Goal: Task Accomplishment & Management: Use online tool/utility

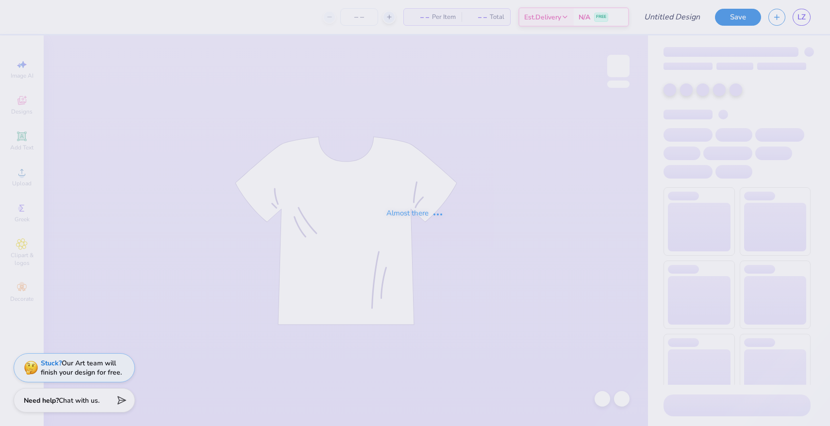
type input "anchor splash shorts"
type input "5"
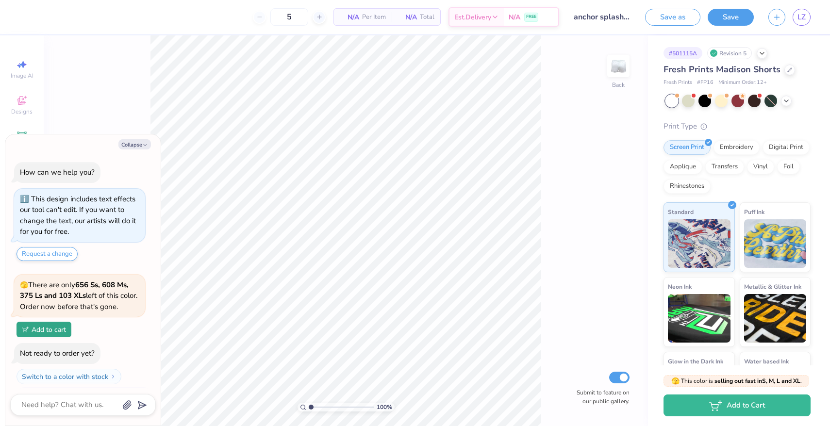
scroll to position [21, 0]
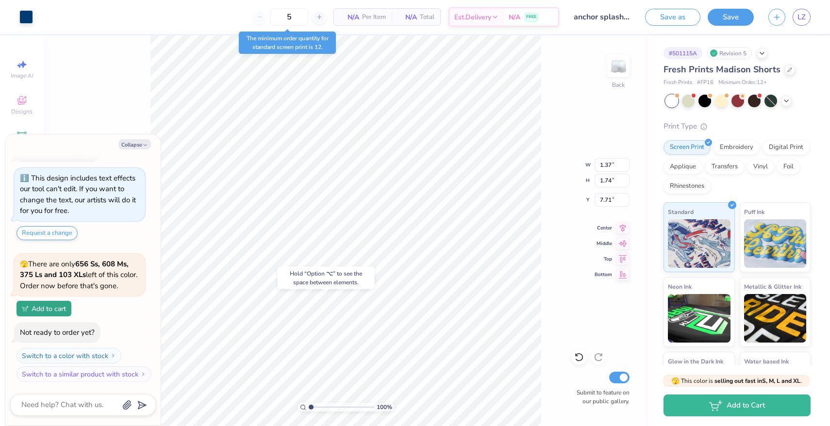
type textarea "x"
type input "2.99"
type input "0.66"
type input "7.04"
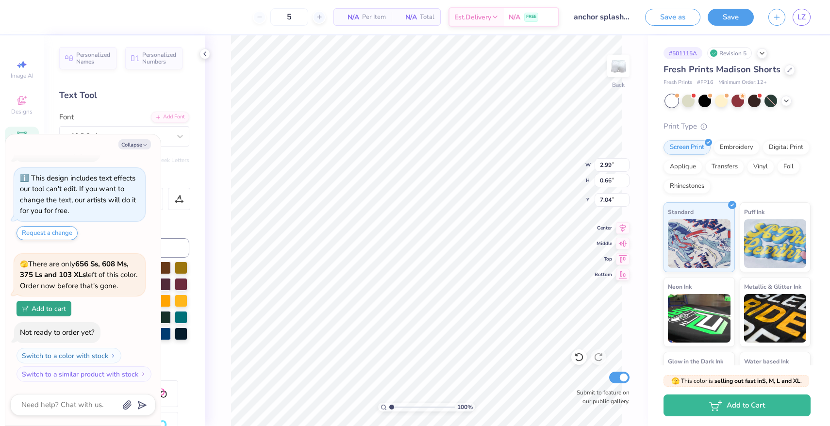
type textarea "x"
type input "1.37"
type input "1.74"
type input "7.71"
type textarea "x"
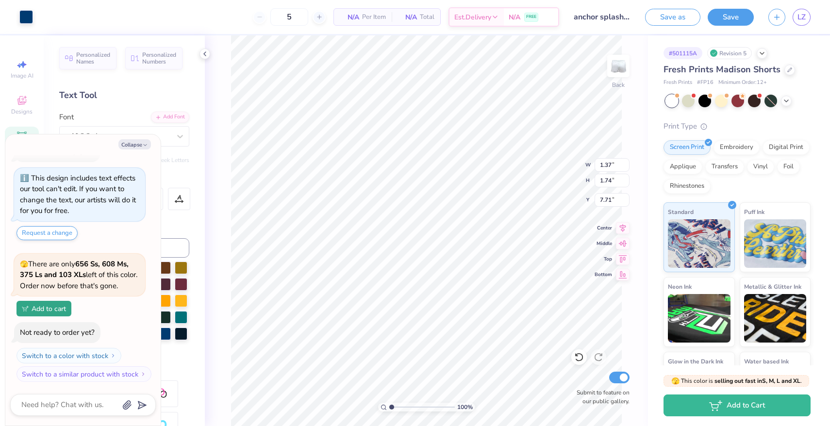
type input "0.89"
type input "1.13"
type textarea "x"
type input "2.99"
type input "0.66"
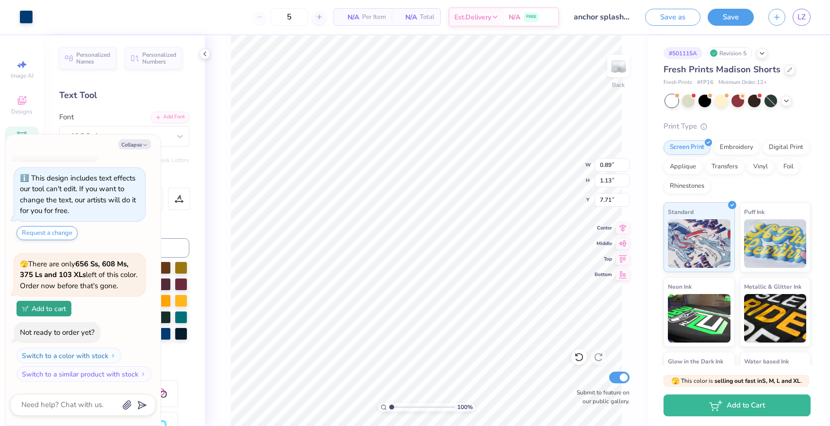
type input "7.04"
type textarea "x"
type input "6.86"
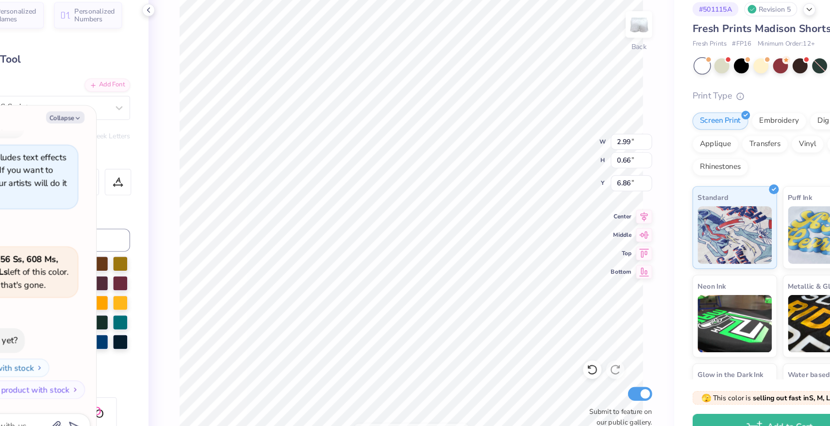
type textarea "x"
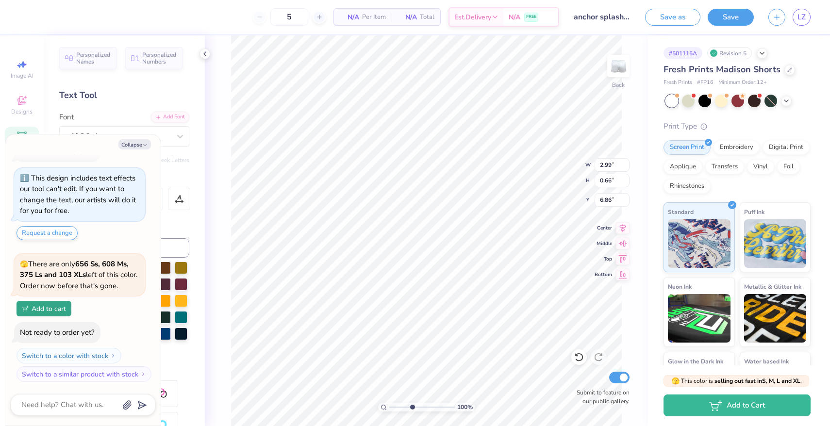
type input "4.14"
click at [411, 407] on input "range" at bounding box center [421, 407] width 65 height 9
type textarea "x"
type input "6.98"
type textarea "x"
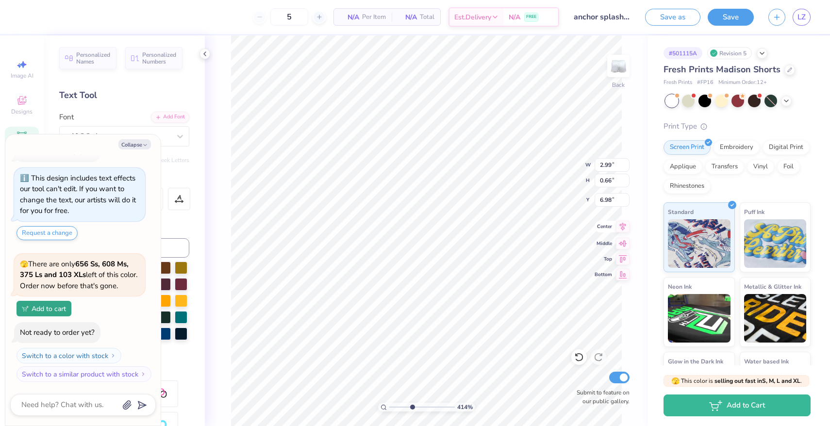
type input "4.23"
type input "1.20"
type input "6.44"
click at [624, 228] on icon at bounding box center [623, 227] width 14 height 12
click at [623, 235] on div "414 % Back W 4.23 4.23 " H 1.20 1.20 " Y 6.44 6.44 " Center Middle Top Bottom S…" at bounding box center [426, 230] width 443 height 391
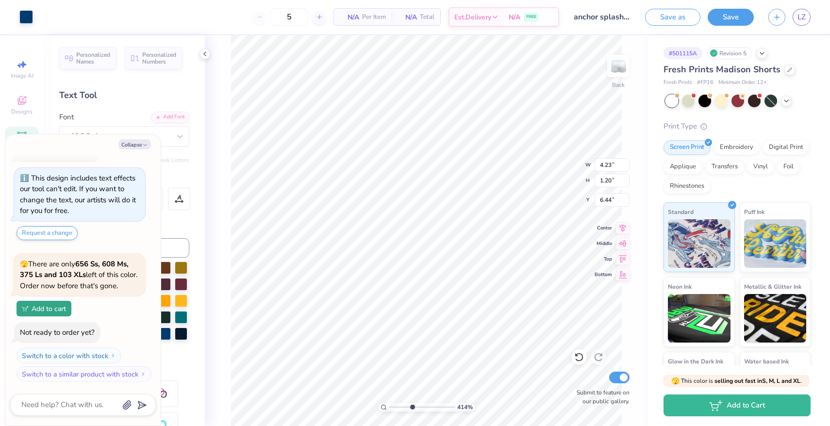
type textarea "x"
drag, startPoint x: 407, startPoint y: 404, endPoint x: 391, endPoint y: 405, distance: 16.5
type input "1"
click at [391, 405] on input "range" at bounding box center [421, 407] width 65 height 9
type textarea "x"
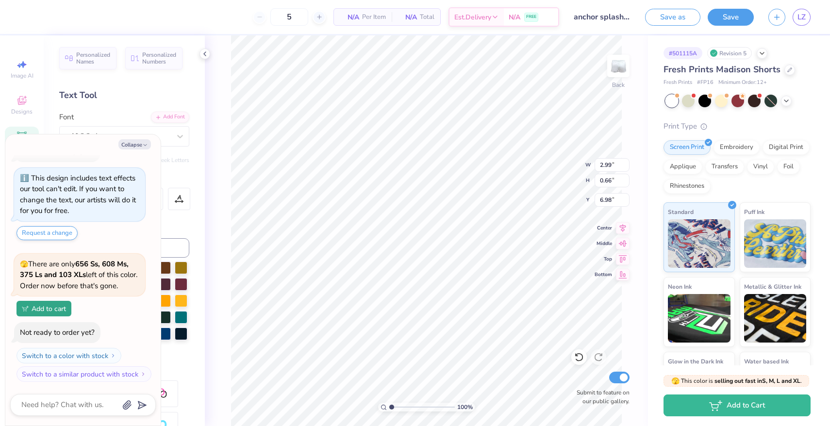
type input "7.04"
type textarea "x"
type input "4.23"
type input "0.43"
type input "6.44"
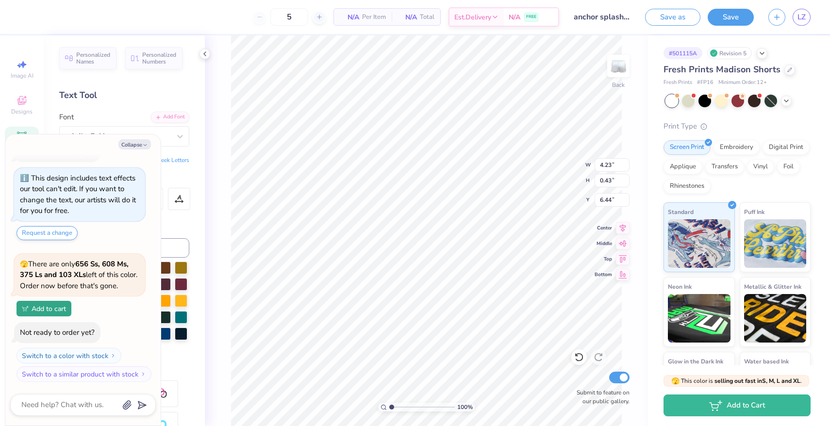
type textarea "x"
type input "2.99"
type input "0.66"
type input "7.04"
type textarea "x"
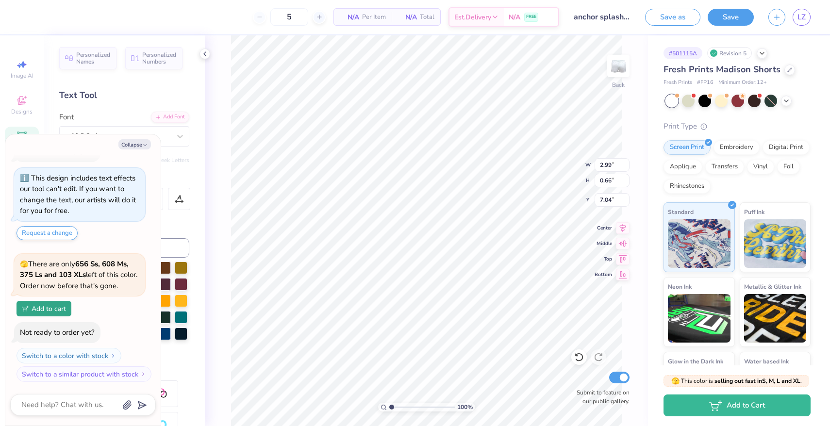
type input "0.89"
type input "1.13"
type input "7.71"
type textarea "x"
type input "7.82"
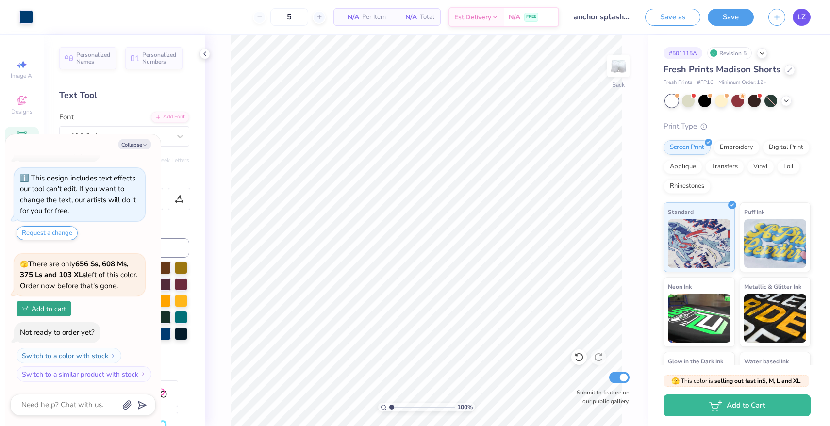
click at [801, 22] on span "LZ" at bounding box center [801, 17] width 8 height 11
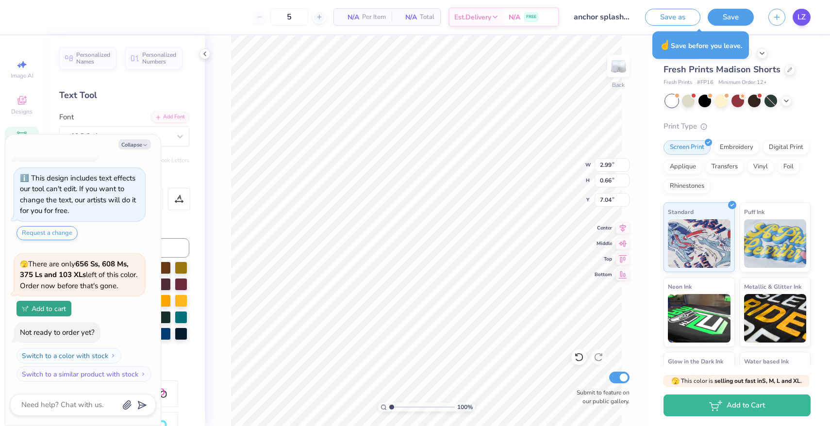
type textarea "x"
type input "0.89"
type input "1.13"
type input "7.82"
type textarea "x"
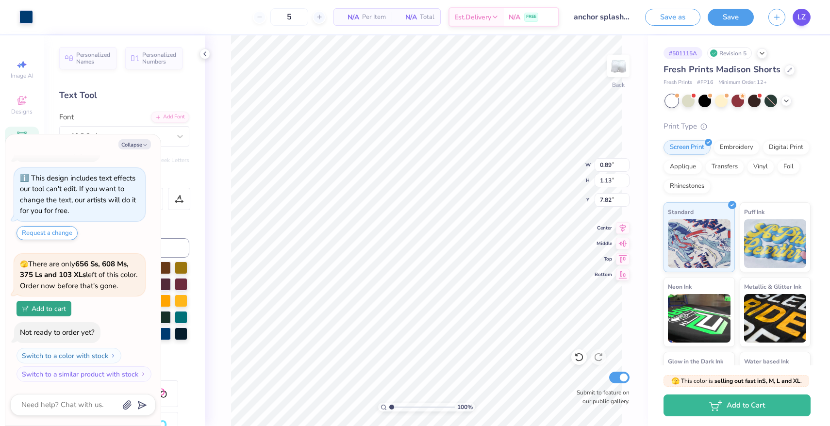
type input "0.74"
type input "0.94"
type textarea "x"
type input "2.99"
type input "0.66"
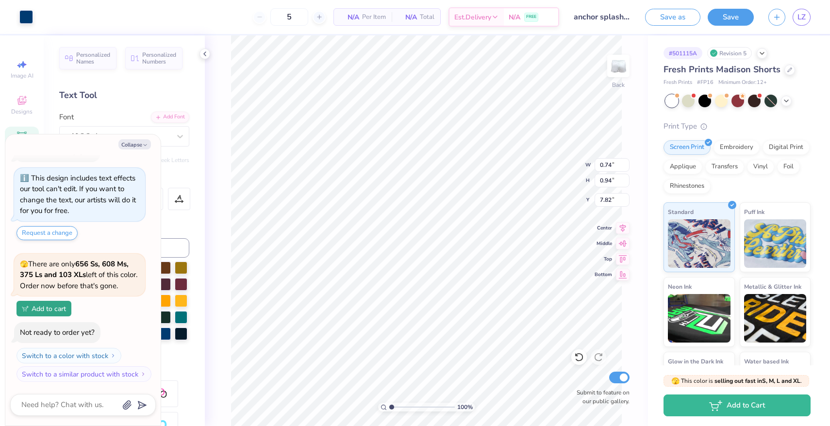
type input "7.04"
type textarea "x"
type textarea "Beta"
type textarea "x"
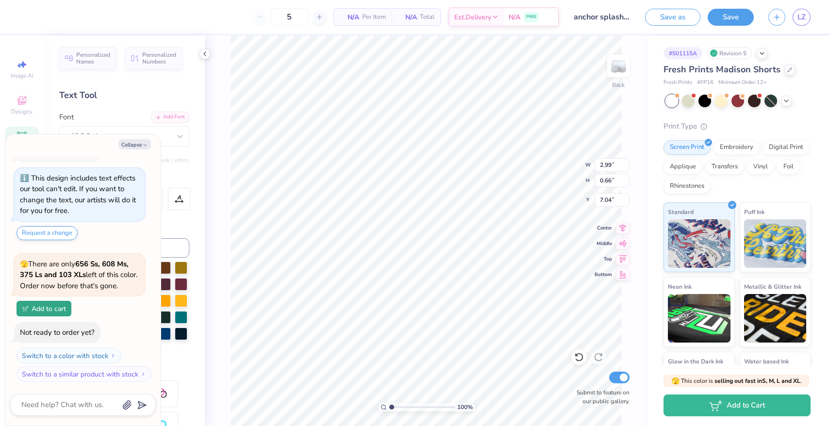
type textarea "Beta"
type textarea "x"
type textarea "Beta"
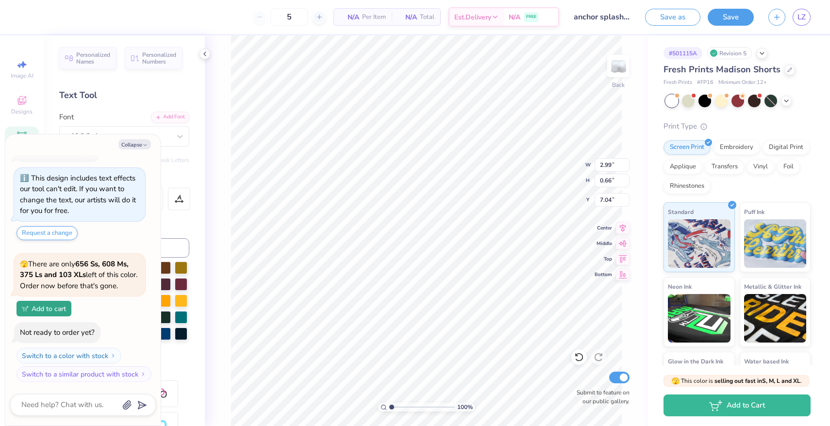
type textarea "x"
type textarea "Beta"
type textarea "x"
type input "8.05"
click at [504, 264] on li "Duplicate" at bounding box center [521, 262] width 76 height 19
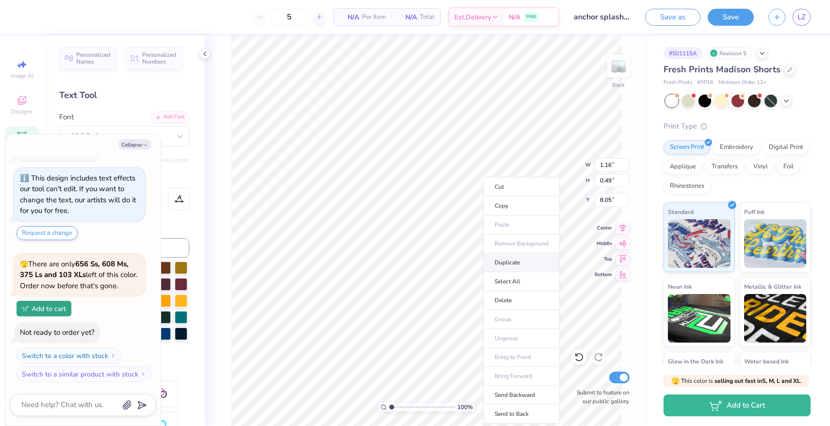
type textarea "x"
type input "9.05"
type textarea "x"
type input "8.05"
type textarea "x"
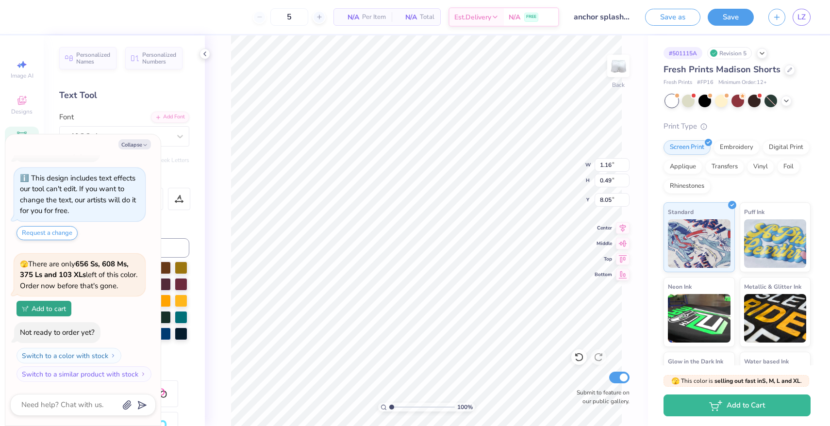
type textarea "E"
type textarea "x"
type textarea "Ep"
type textarea "x"
type textarea "Epsi"
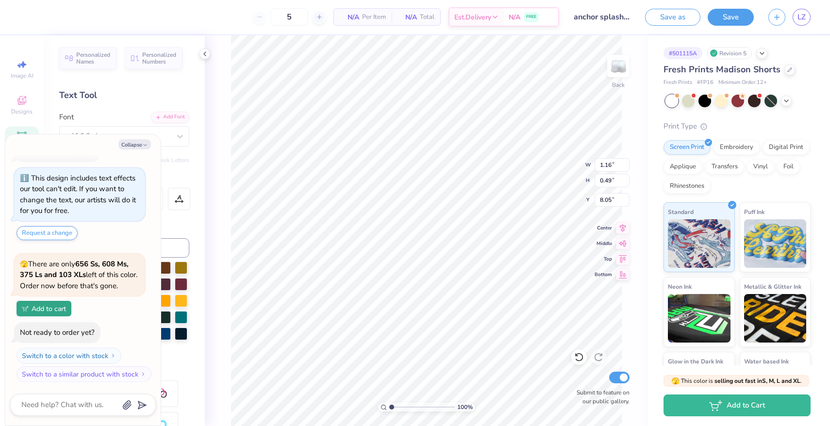
type textarea "x"
type textarea "Epsil"
type textarea "x"
type textarea "Epsilon"
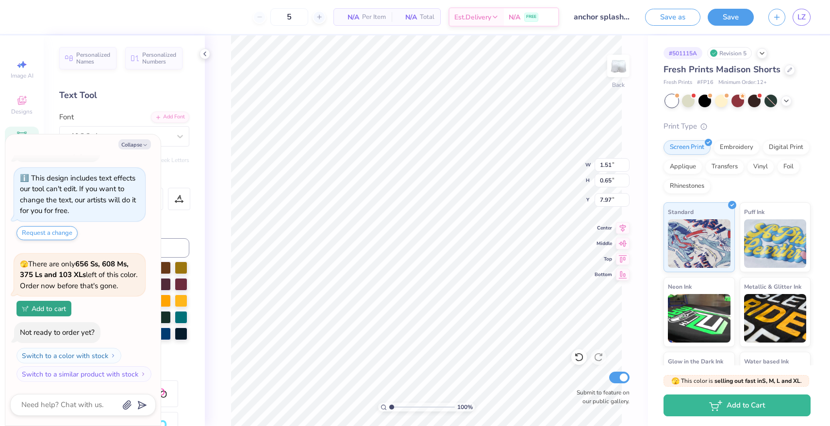
type textarea "x"
type input "8.05"
type textarea "x"
type input "0.74"
type input "0.94"
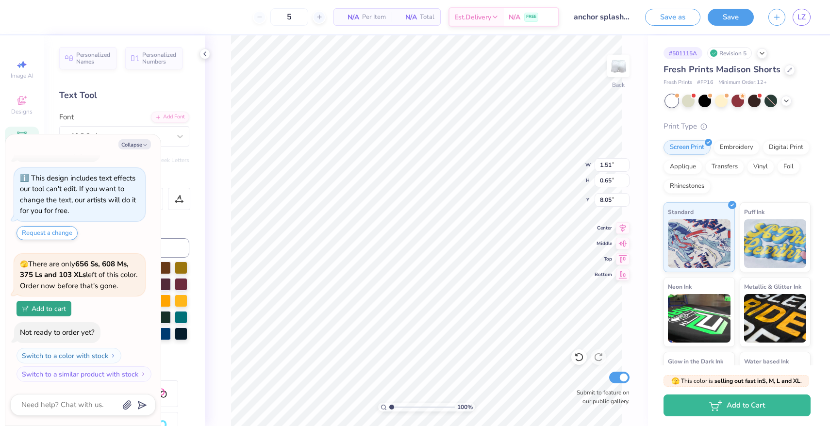
type input "7.82"
type textarea "x"
type input "7.90"
type textarea "x"
type input "1.51"
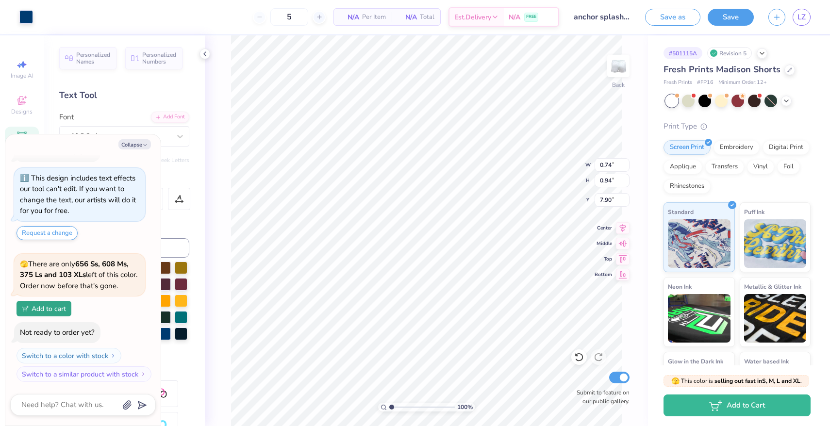
type input "0.65"
type input "8.05"
type textarea "x"
type input "3.77"
type textarea "x"
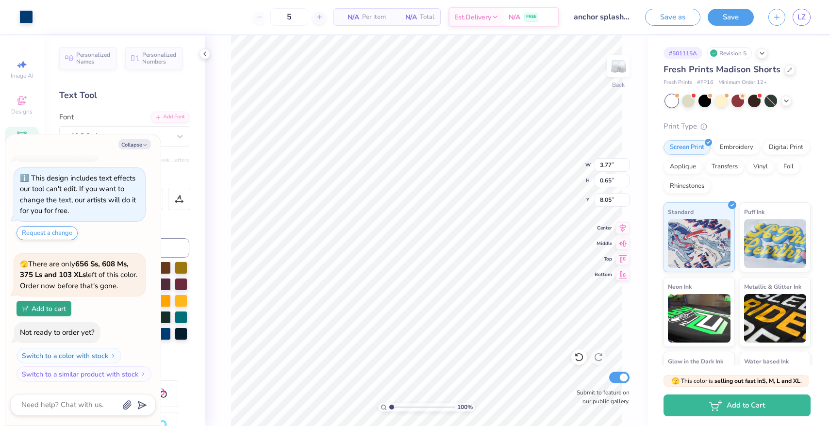
type input "0.94"
type input "8.17"
type textarea "x"
type input "4.23"
type input "0.43"
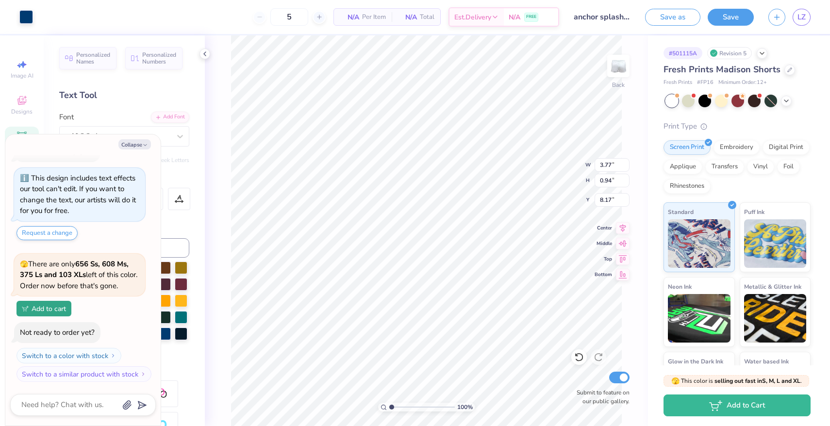
type input "6.44"
type textarea "x"
type input "7.50"
type textarea "x"
type input "1.51"
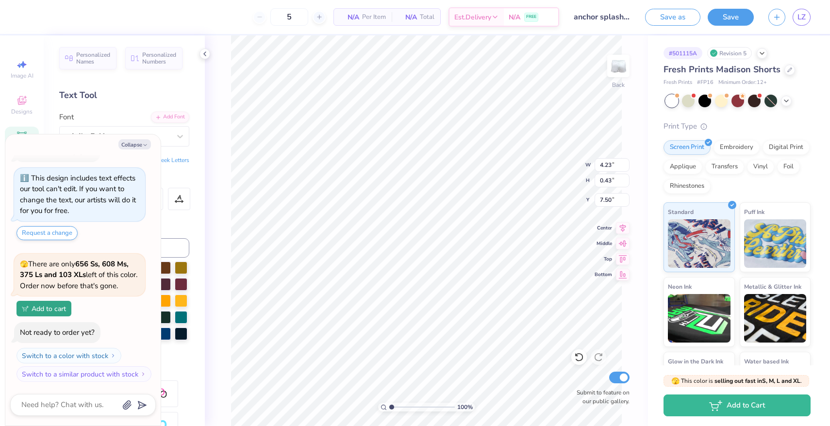
type input "0.65"
type input "8.32"
type textarea "x"
type input "2.34"
type input "0.94"
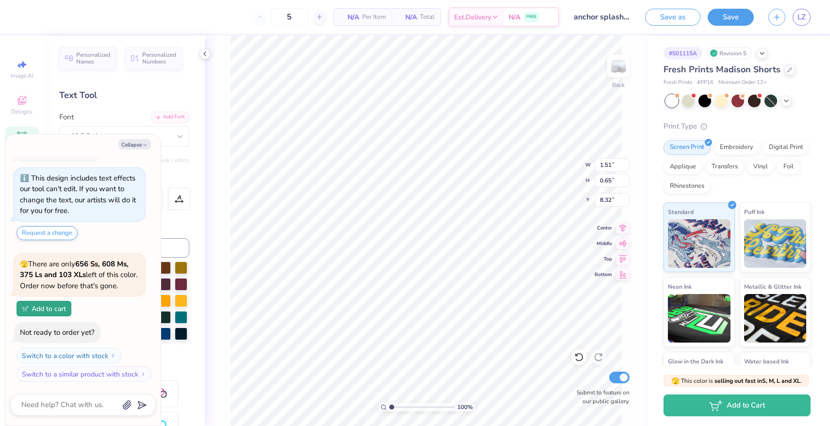
type input "8.17"
click at [527, 315] on li "Group" at bounding box center [528, 319] width 76 height 19
type textarea "x"
type input "3.77"
type textarea "x"
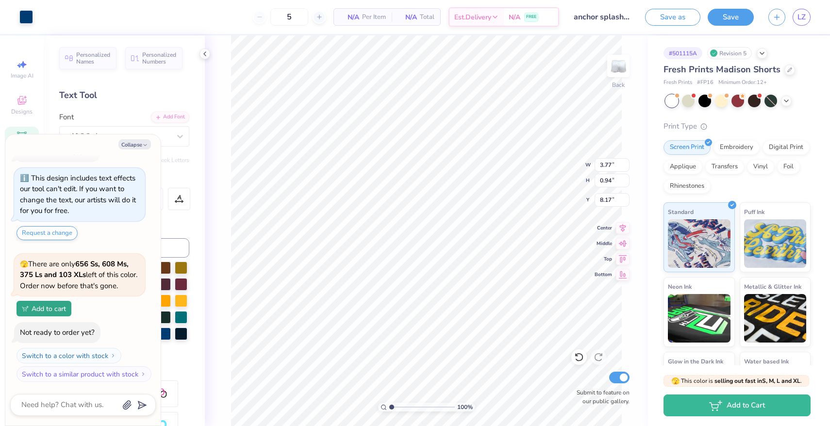
type input "8.16"
type textarea "x"
type input "7.54"
type textarea "x"
type input "1.16"
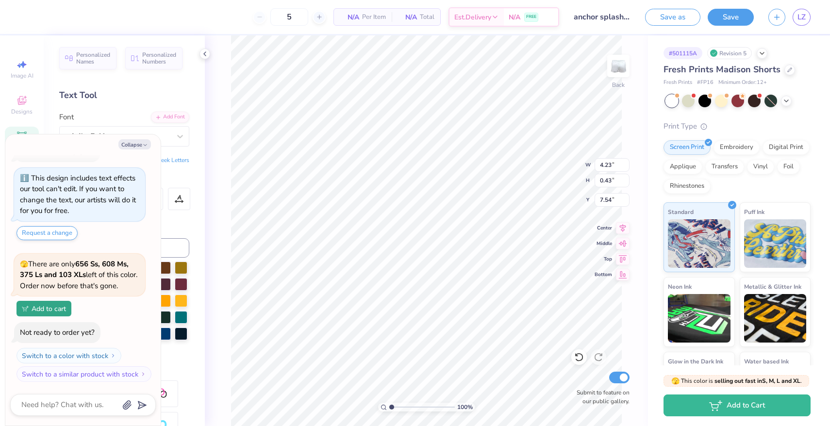
type input "0.49"
type input "8.30"
type textarea "x"
type input "2.41"
click at [510, 313] on li "Group" at bounding box center [527, 319] width 76 height 19
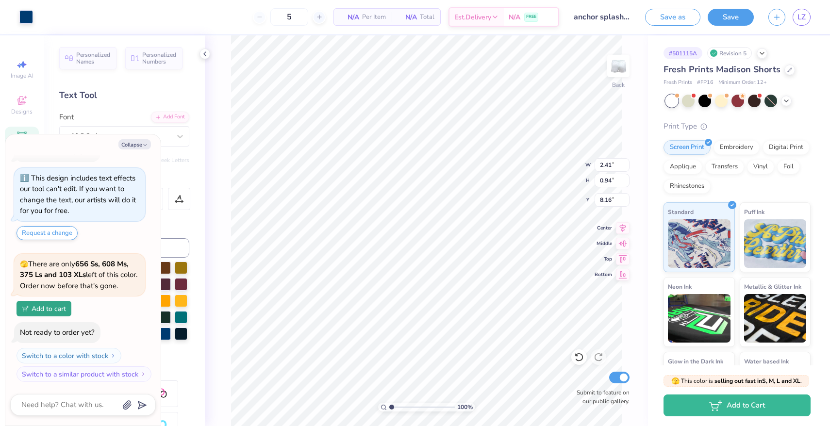
type textarea "x"
type input "4.23"
type input "0.43"
type input "7.54"
type textarea "x"
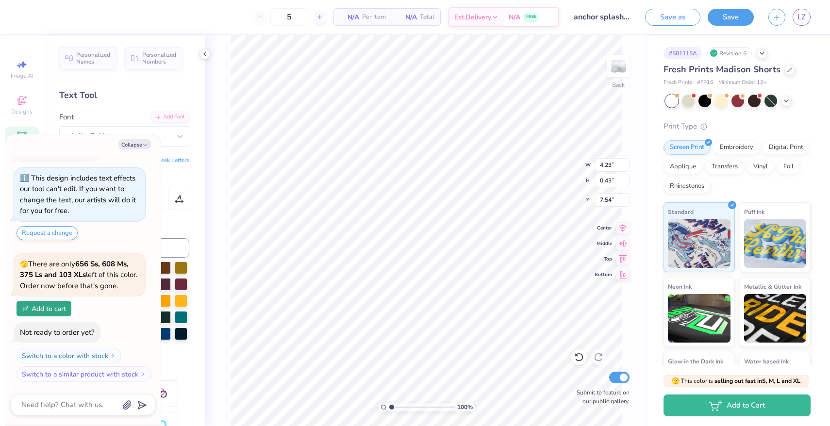
type input "5.50"
type textarea "x"
type input "3.77"
type input "0.94"
type input "8.16"
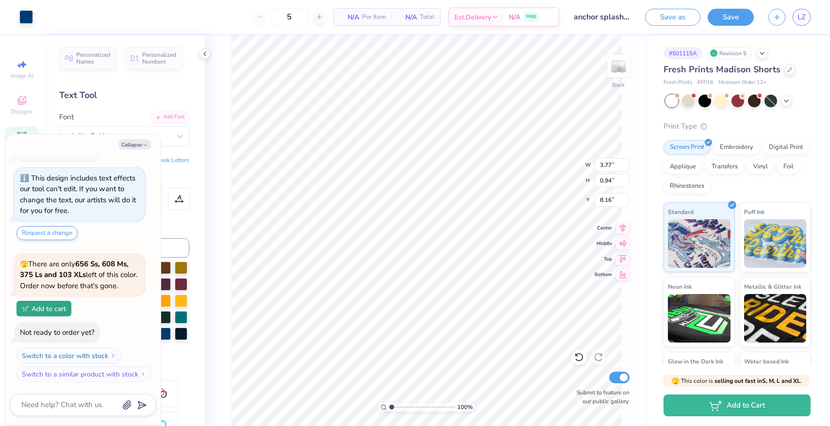
type textarea "x"
type input "6.12"
type textarea "x"
type input "4.23"
type input "1.57"
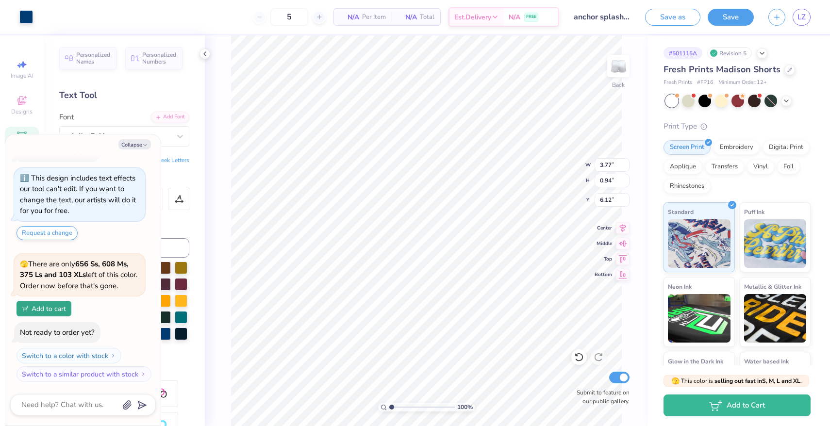
type input "5.50"
click at [496, 316] on li "Group" at bounding box center [518, 319] width 76 height 19
type textarea "x"
type input "7.74"
click at [141, 142] on button "Collapse" at bounding box center [134, 144] width 33 height 10
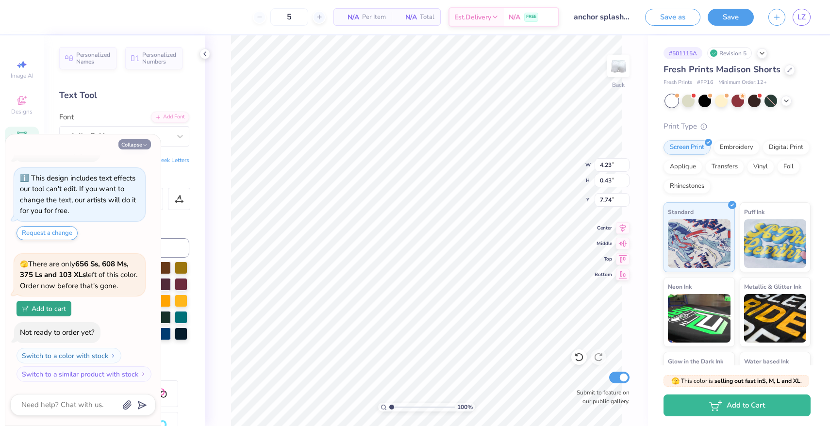
type textarea "x"
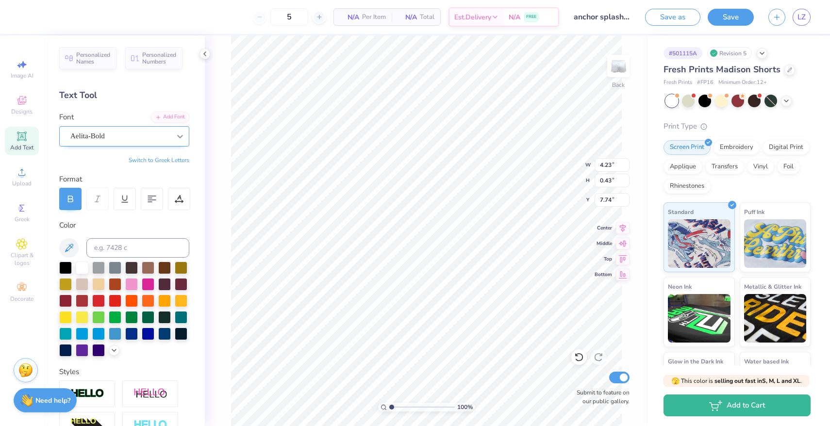
click at [182, 135] on icon at bounding box center [180, 136] width 10 height 10
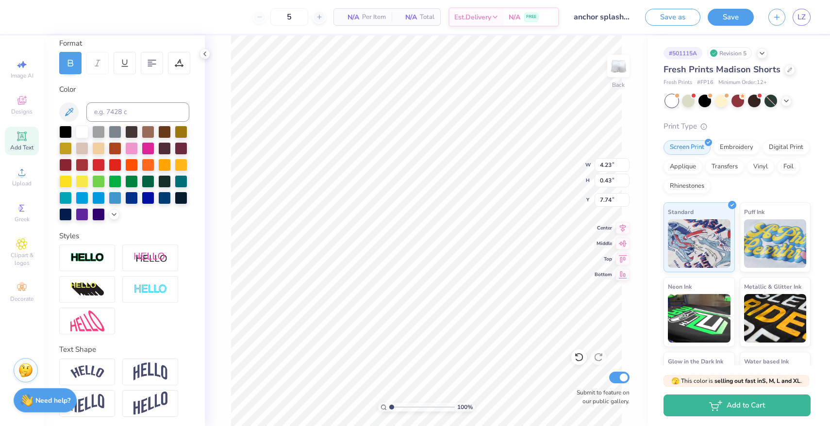
scroll to position [138, 0]
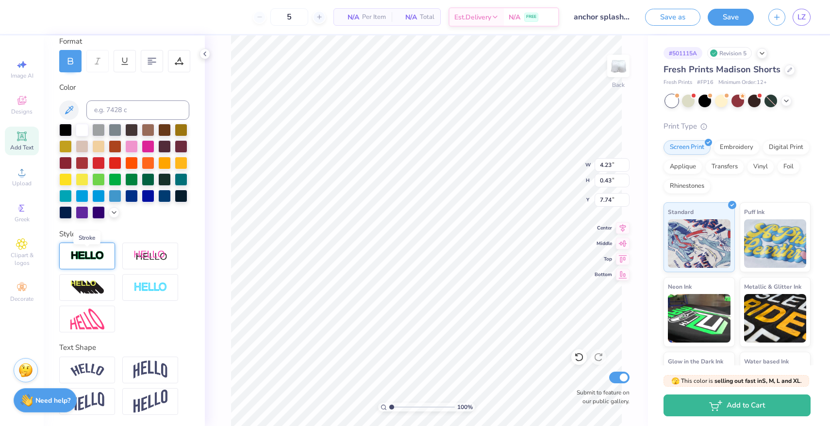
click at [99, 254] on img at bounding box center [87, 255] width 34 height 11
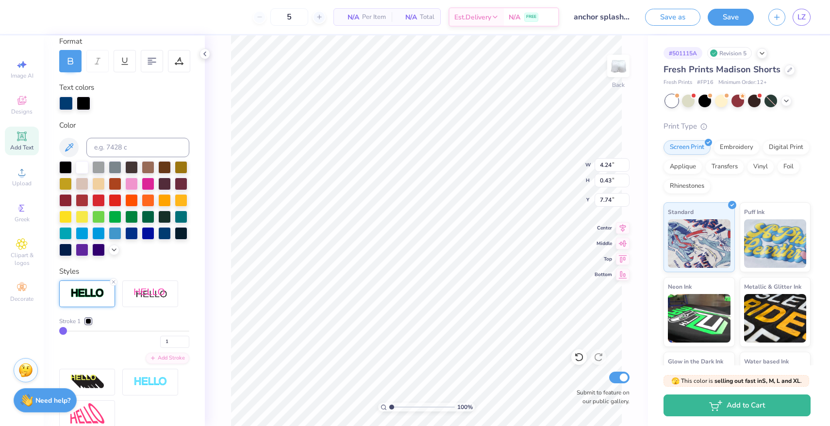
type input "4.24"
click at [66, 100] on div at bounding box center [66, 103] width 14 height 14
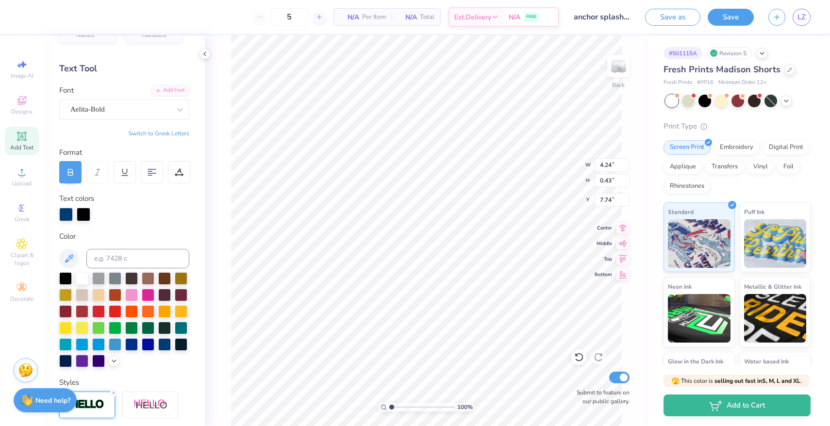
scroll to position [0, 0]
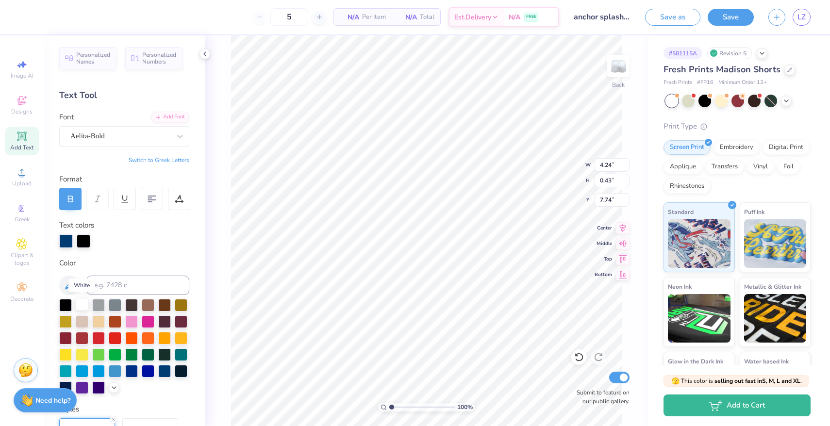
click at [80, 301] on div at bounding box center [82, 304] width 13 height 13
click at [81, 242] on div at bounding box center [84, 240] width 14 height 14
click at [100, 243] on div at bounding box center [101, 240] width 14 height 14
click at [80, 241] on div at bounding box center [84, 240] width 14 height 14
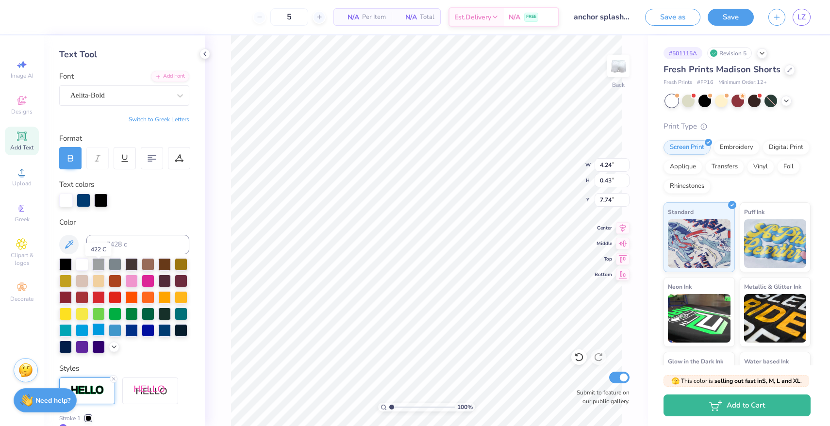
scroll to position [41, 0]
click at [110, 345] on div at bounding box center [114, 345] width 11 height 11
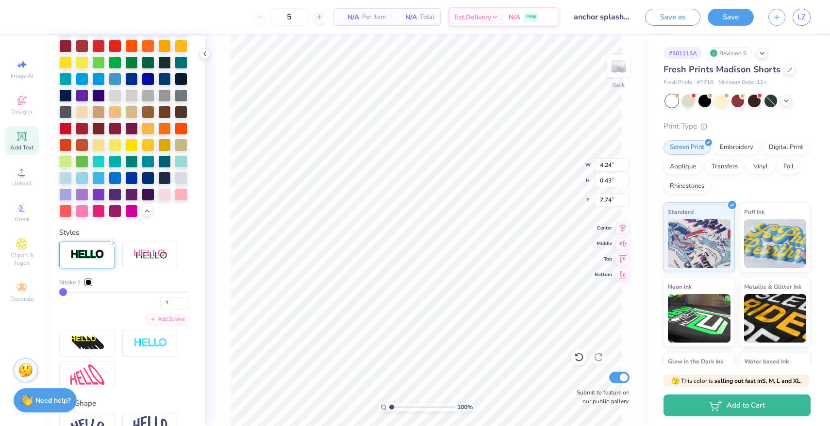
scroll to position [348, 0]
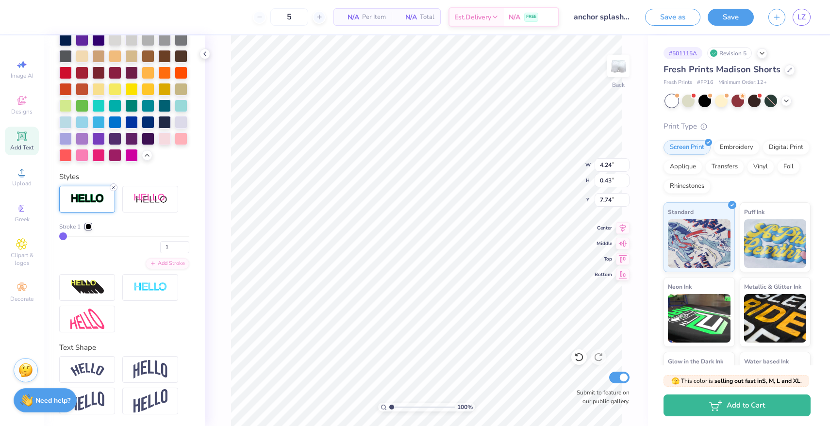
click at [114, 187] on line at bounding box center [113, 187] width 3 height 3
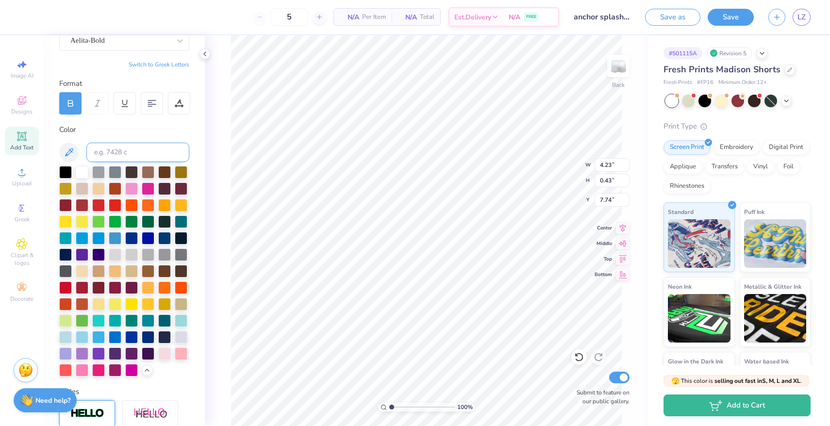
scroll to position [96, 0]
type input "3.77"
type input "0.94"
type input "8.36"
click at [28, 18] on div at bounding box center [26, 16] width 14 height 14
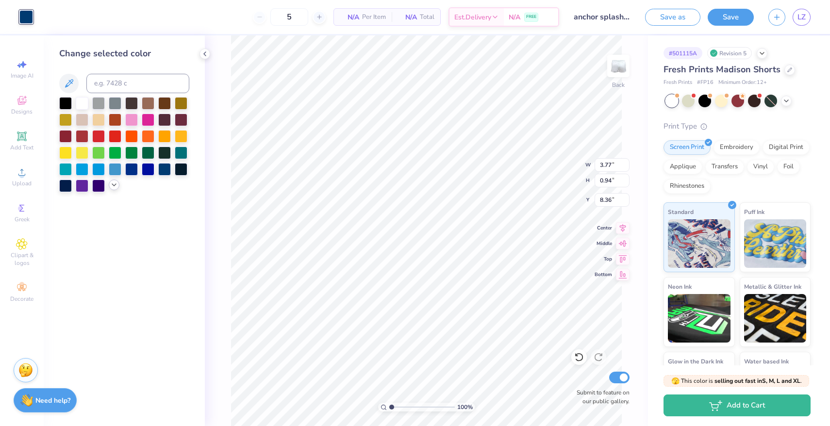
click at [114, 185] on polyline at bounding box center [114, 185] width 4 height 2
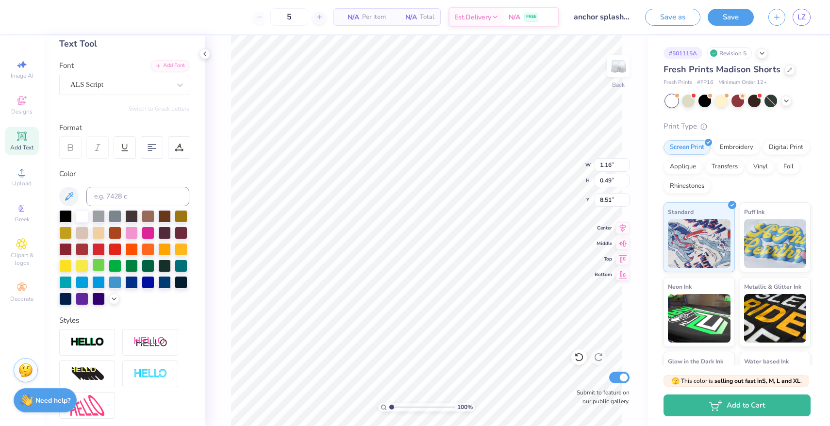
scroll to position [53, 0]
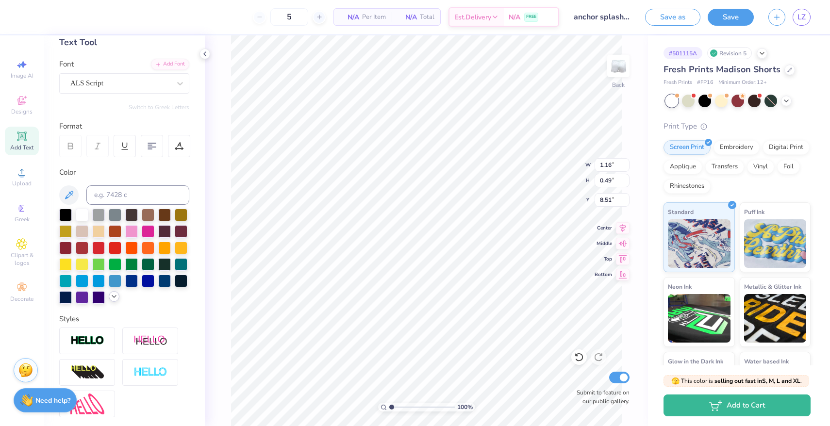
click at [114, 297] on icon at bounding box center [114, 297] width 8 height 8
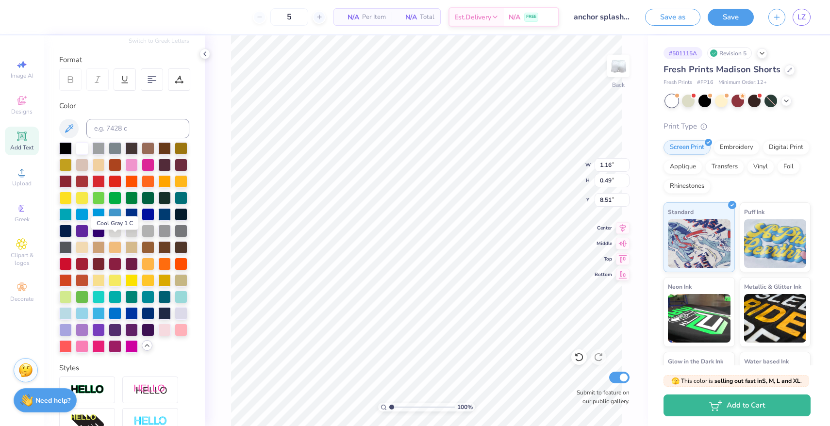
scroll to position [123, 0]
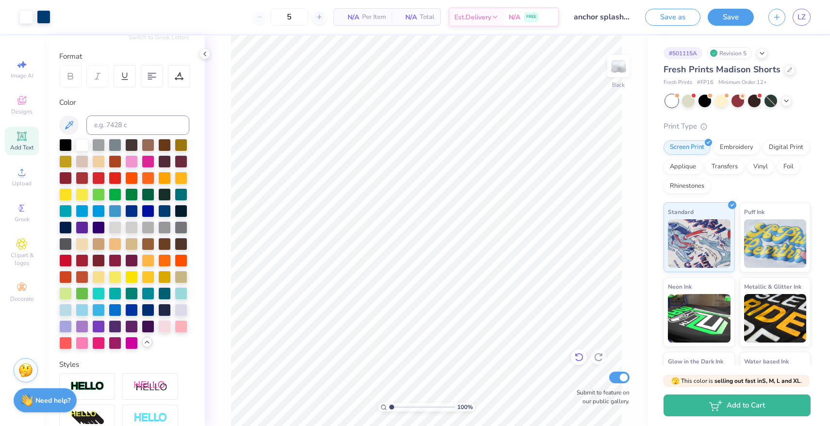
click at [583, 358] on icon at bounding box center [579, 357] width 10 height 10
click at [579, 357] on icon at bounding box center [579, 357] width 10 height 10
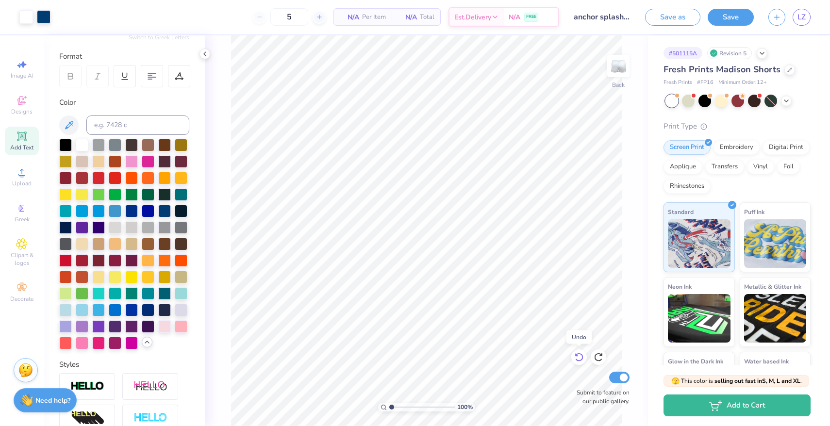
click at [579, 357] on icon at bounding box center [579, 357] width 10 height 10
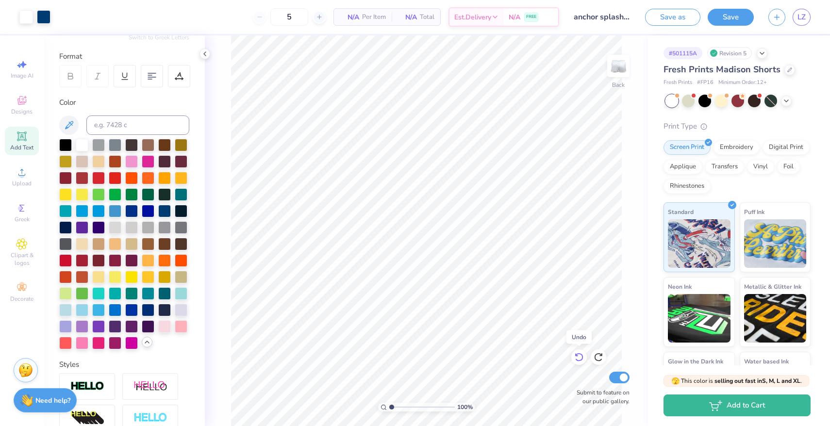
click at [579, 357] on icon at bounding box center [579, 357] width 10 height 10
click at [595, 357] on icon at bounding box center [598, 357] width 8 height 9
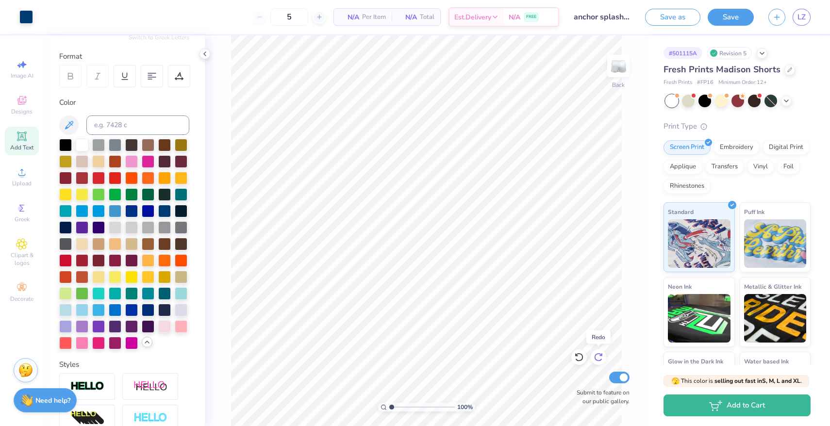
click at [595, 357] on icon at bounding box center [598, 357] width 8 height 9
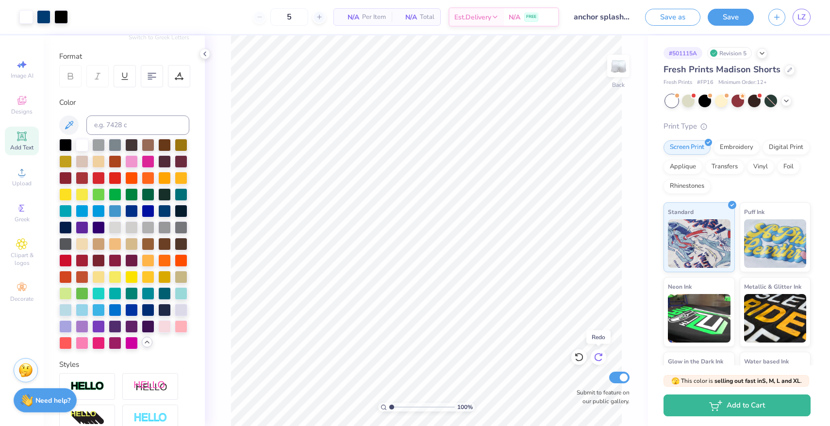
click at [595, 357] on icon at bounding box center [598, 357] width 8 height 9
click at [577, 356] on icon at bounding box center [576, 355] width 2 height 2
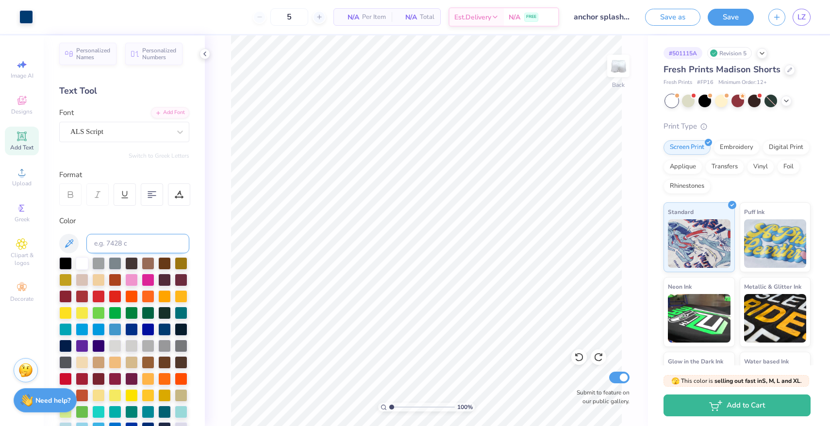
scroll to position [0, 0]
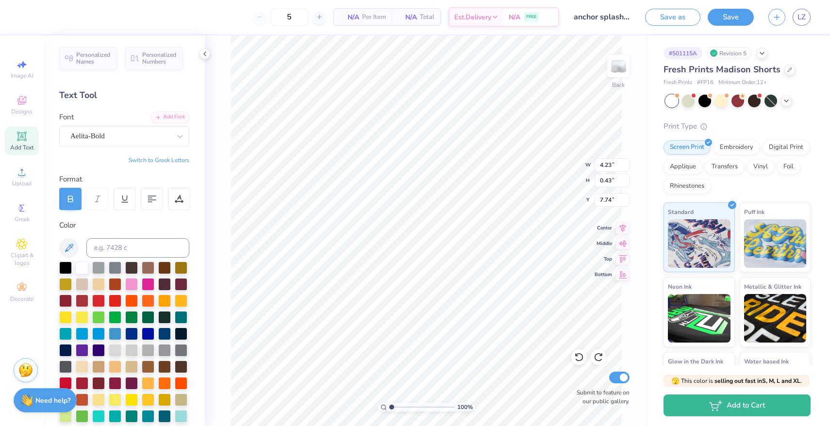
click at [72, 198] on icon at bounding box center [70, 197] width 4 height 3
click at [68, 193] on div at bounding box center [70, 199] width 22 height 22
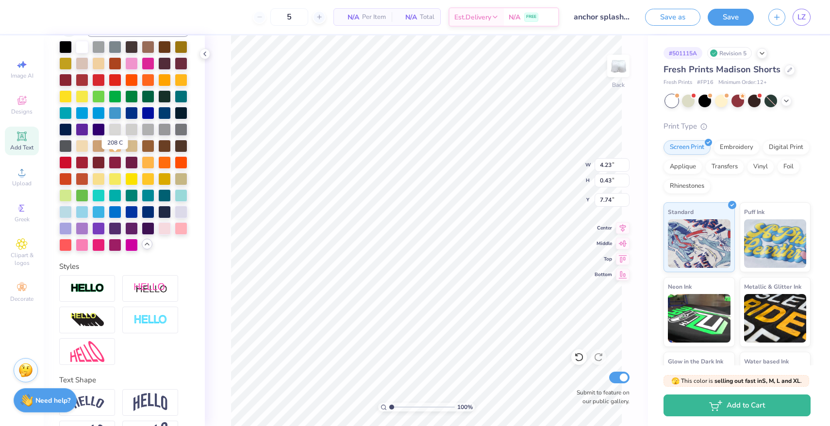
scroll to position [253, 0]
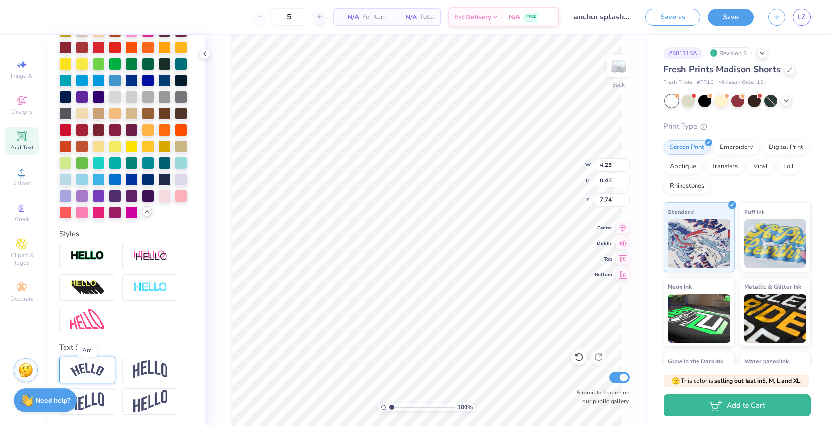
click at [101, 364] on img at bounding box center [87, 369] width 34 height 13
type input "4.69"
type input "1.04"
type input "7.43"
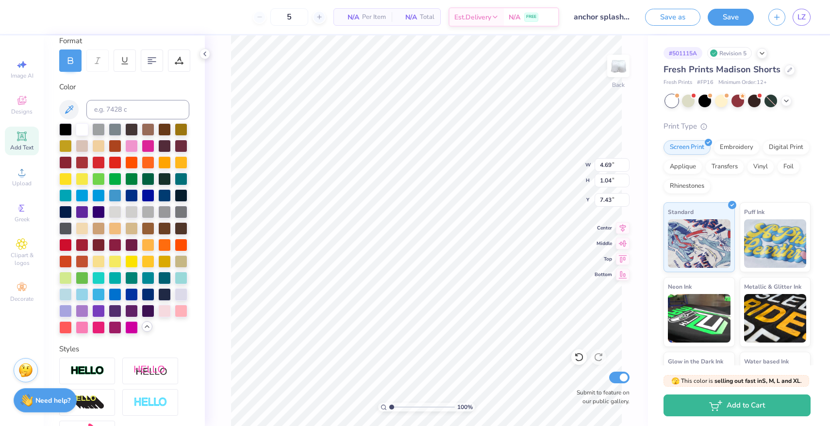
scroll to position [138, 0]
click at [798, 18] on span "LZ" at bounding box center [801, 17] width 8 height 11
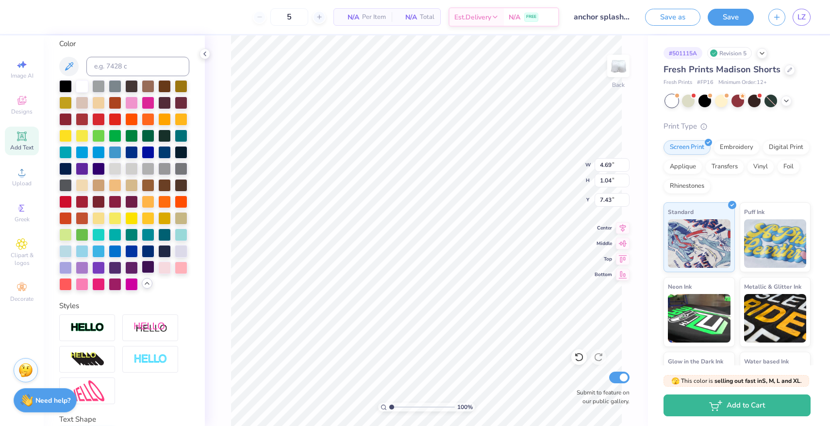
scroll to position [190, 0]
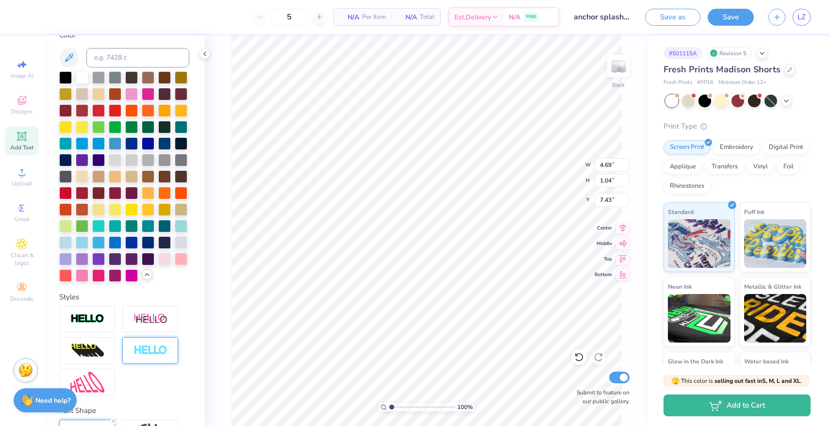
click at [147, 351] on img at bounding box center [150, 350] width 34 height 11
type input "4.70"
type input "1.05"
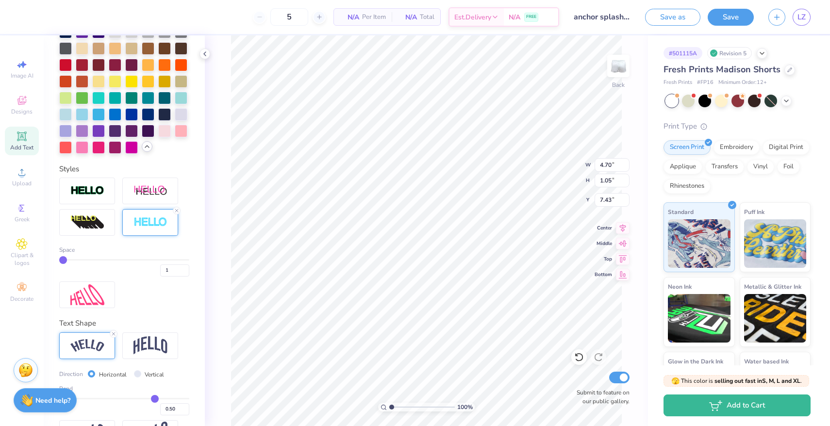
scroll to position [312, 0]
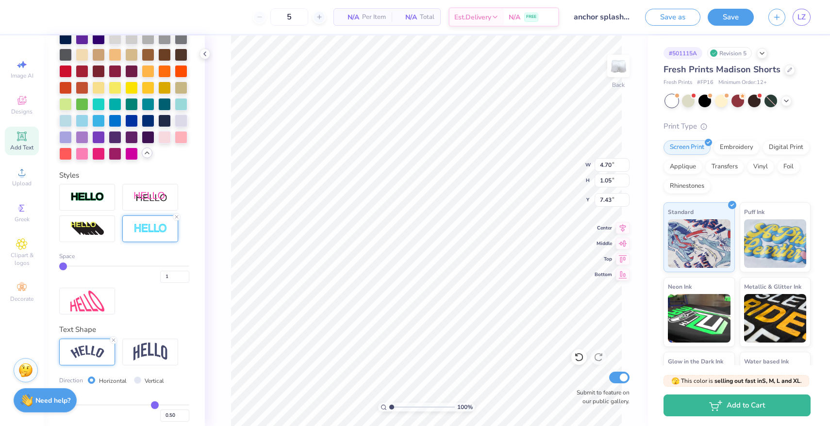
type input "2"
type input "4.71"
type input "1.06"
type input "3"
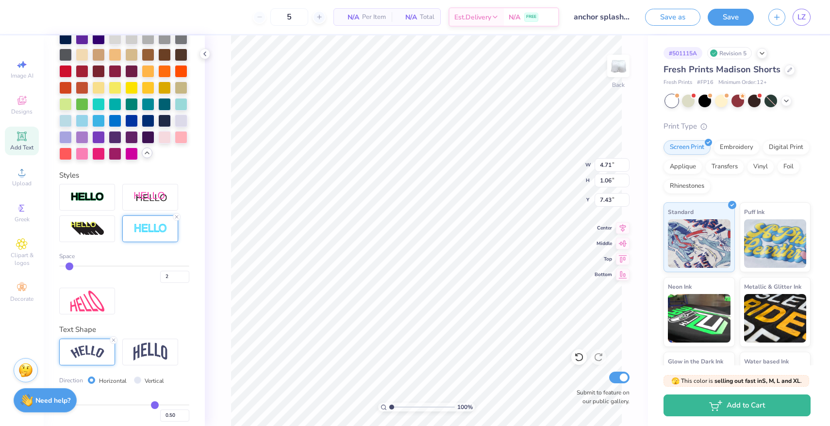
type input "3"
type input "7.42"
type input "4"
type input "4.72"
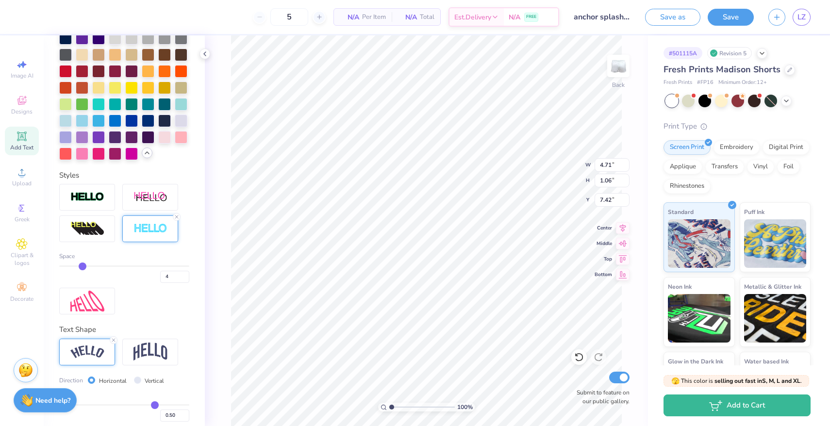
type input "1.07"
type input "5"
type input "4.73"
type input "1.08"
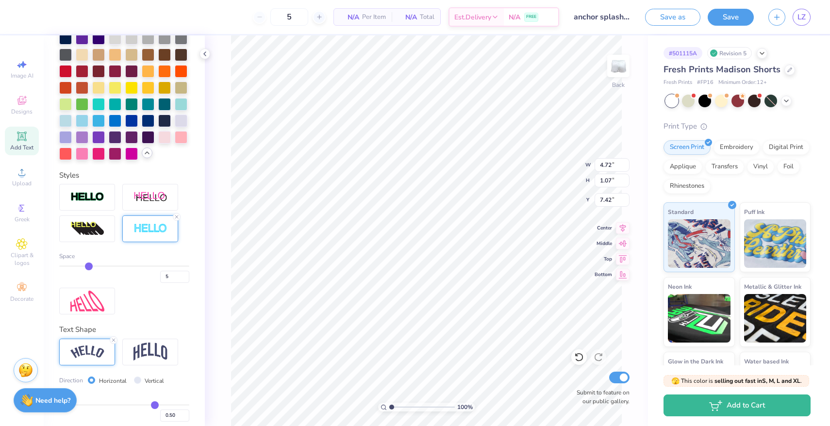
type input "7.41"
type input "4"
type input "4.72"
type input "1.07"
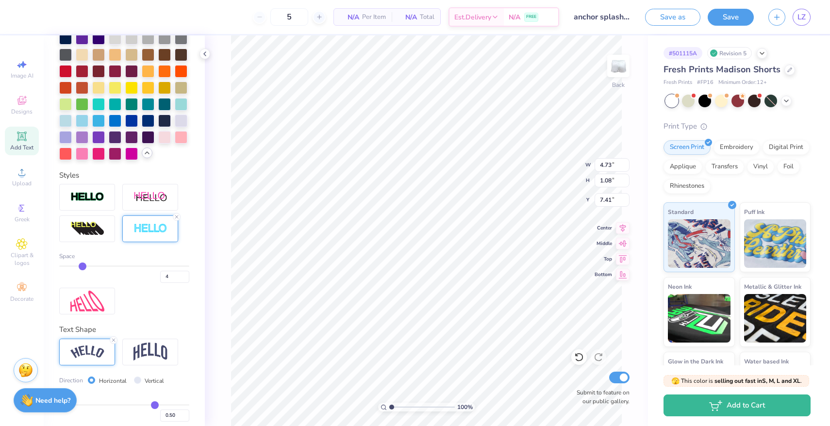
type input "7.42"
type input "3"
type input "4.71"
type input "1.06"
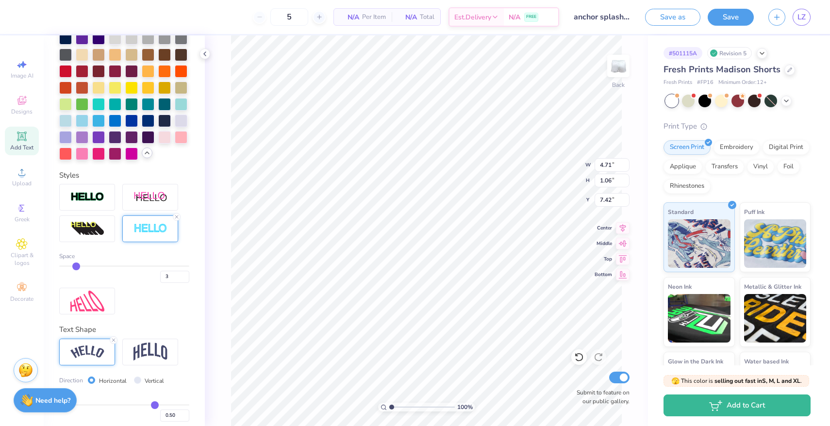
drag, startPoint x: 64, startPoint y: 266, endPoint x: 77, endPoint y: 266, distance: 12.6
type input "3"
click at [77, 266] on input "range" at bounding box center [124, 265] width 130 height 1
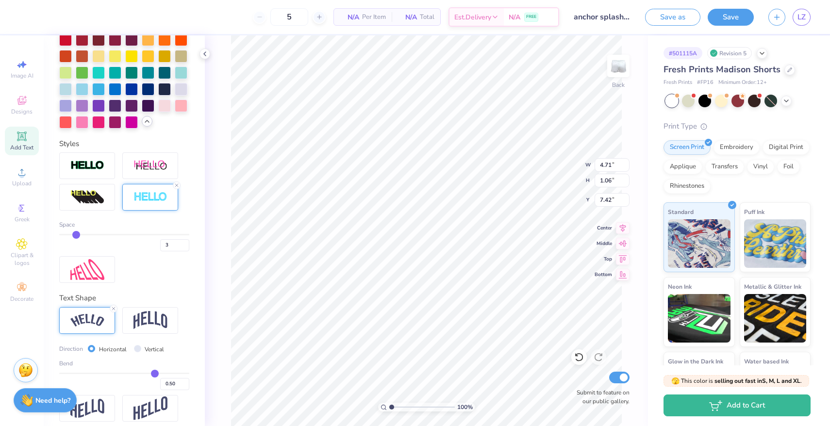
scroll to position [351, 0]
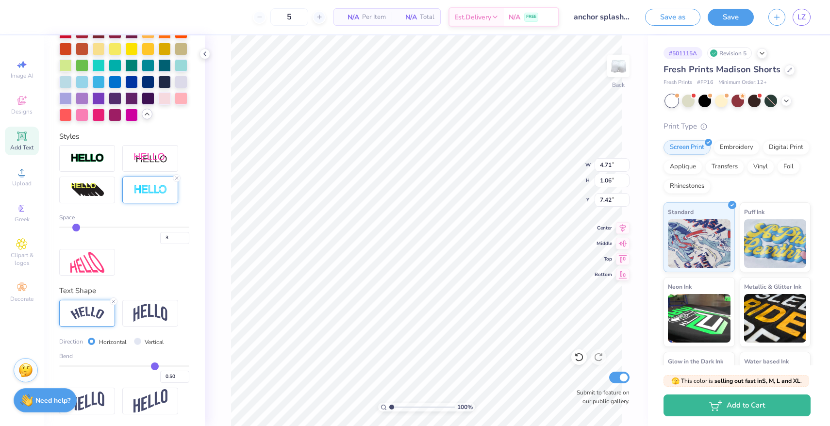
type input "0.48"
type input "0.49"
type input "0.5"
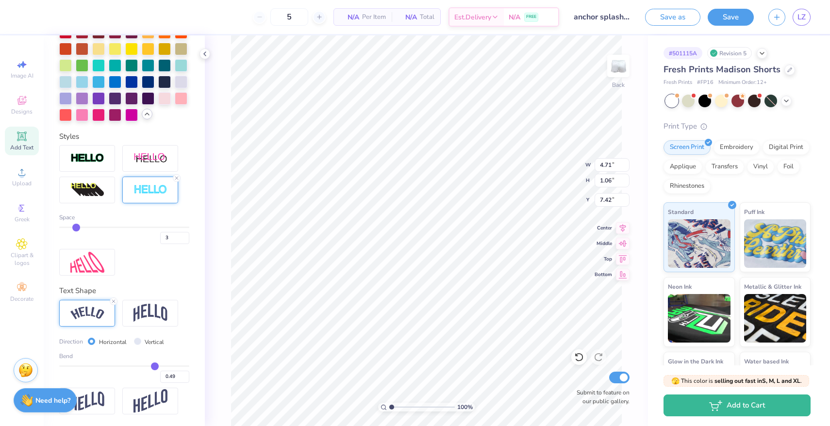
type input "0.50"
type input "0.51"
type input "0.52"
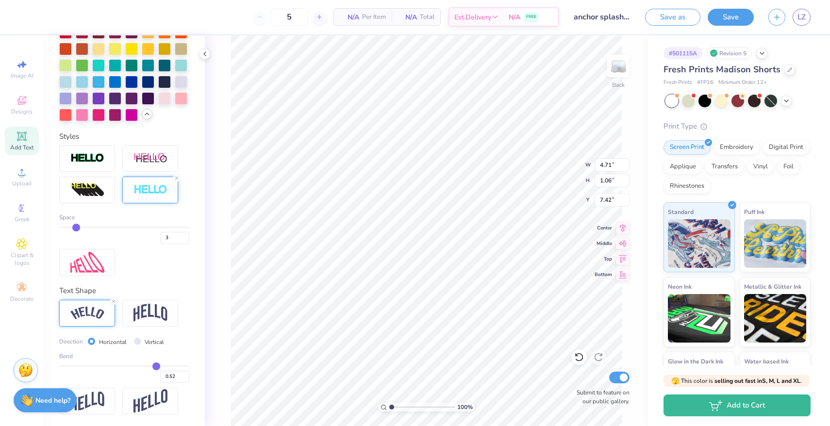
type input "0.53"
type input "0.54"
type input "0.55"
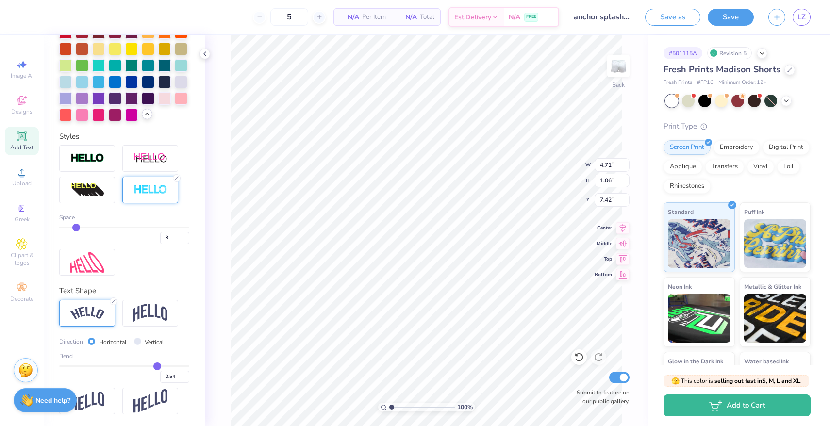
type input "0.55"
type input "0.56"
type input "0.57"
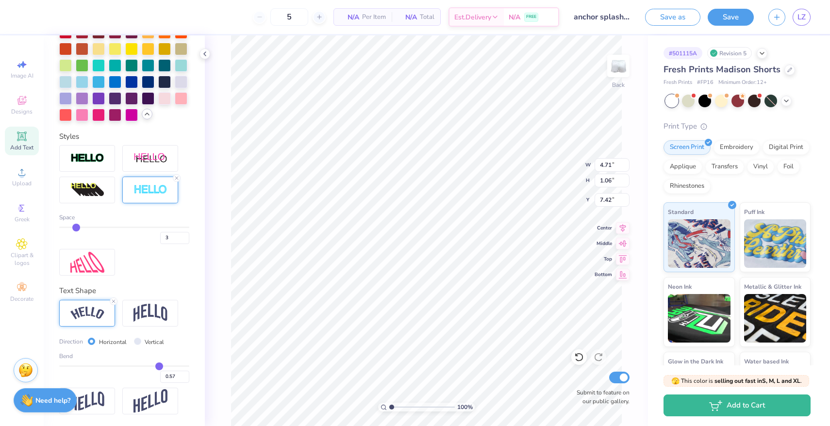
type input "0.58"
type input "0.59"
drag, startPoint x: 153, startPoint y: 364, endPoint x: 147, endPoint y: 363, distance: 6.5
click at [147, 365] on input "range" at bounding box center [124, 365] width 130 height 1
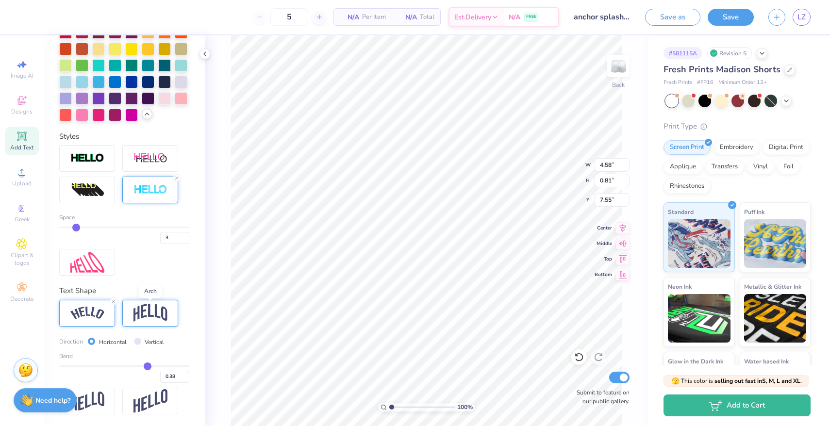
click at [142, 311] on img at bounding box center [150, 313] width 34 height 18
click at [75, 315] on img at bounding box center [87, 313] width 34 height 13
click at [624, 226] on icon at bounding box center [623, 227] width 6 height 8
click at [622, 244] on icon at bounding box center [623, 242] width 14 height 12
click at [626, 229] on icon at bounding box center [623, 227] width 14 height 12
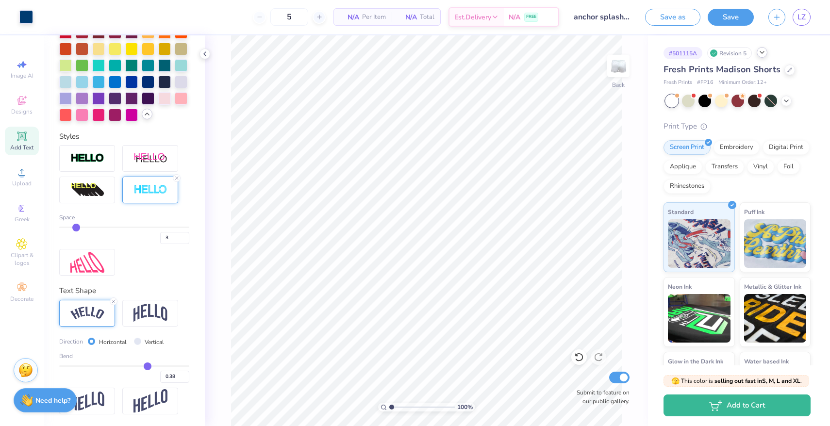
click at [765, 55] on icon at bounding box center [762, 53] width 8 height 8
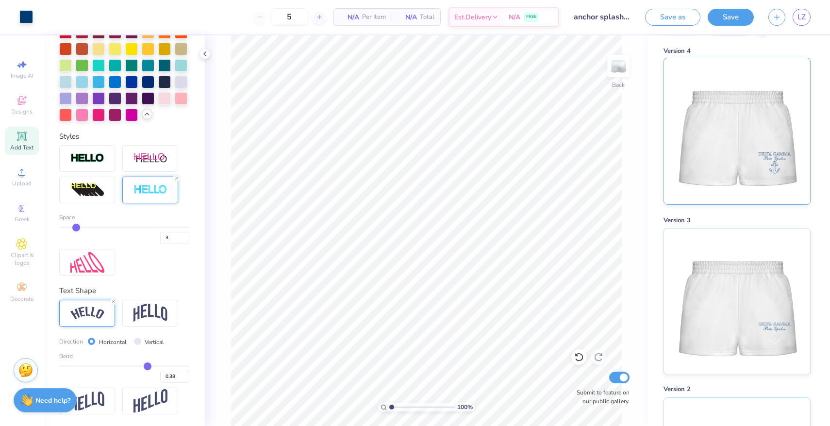
scroll to position [0, 0]
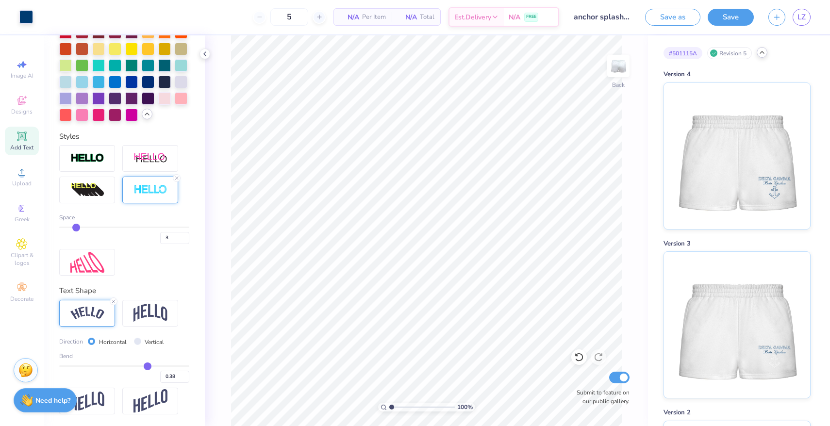
click at [764, 52] on icon at bounding box center [762, 53] width 8 height 8
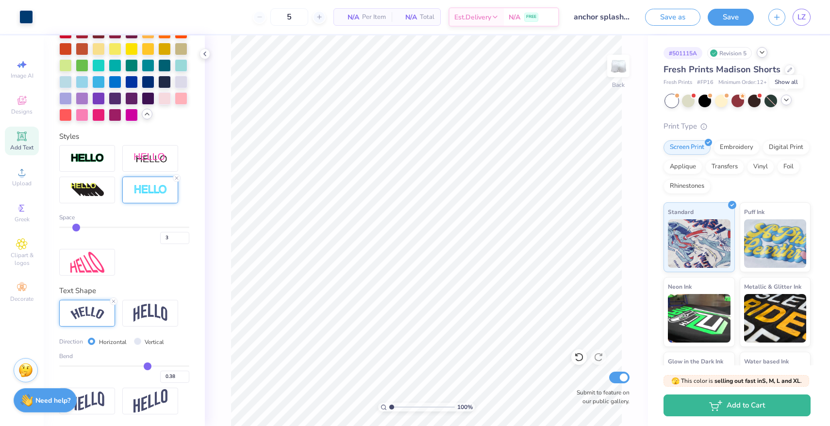
click at [785, 99] on icon at bounding box center [786, 100] width 8 height 8
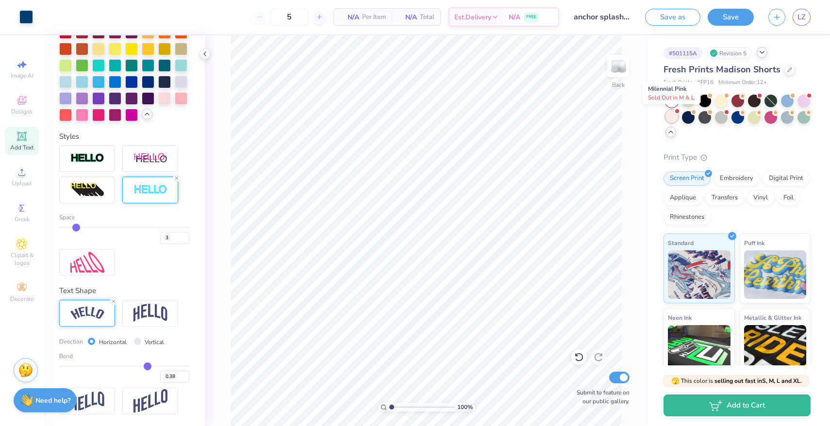
click at [669, 116] on div at bounding box center [671, 116] width 13 height 13
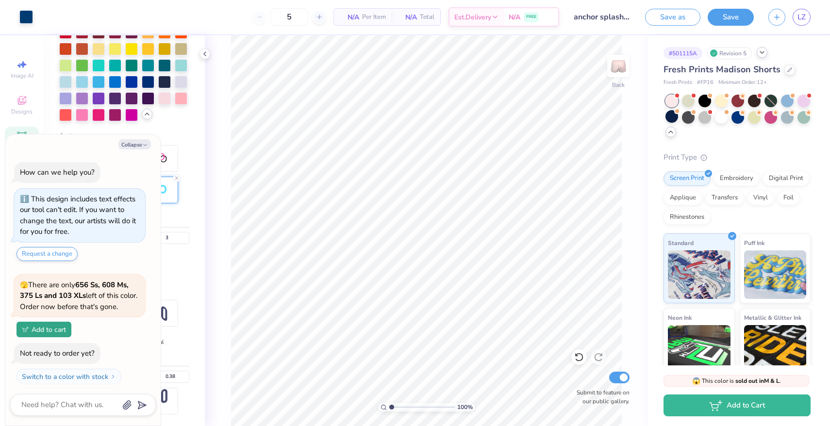
scroll to position [174, 0]
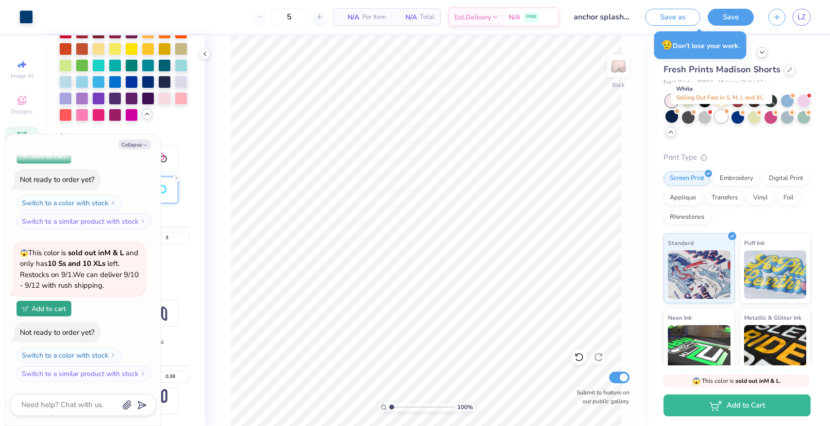
click at [721, 119] on div at bounding box center [721, 116] width 13 height 13
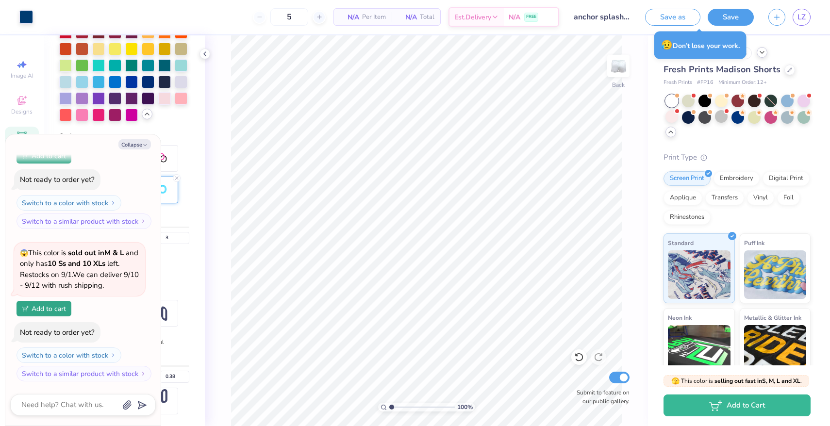
scroll to position [315, 0]
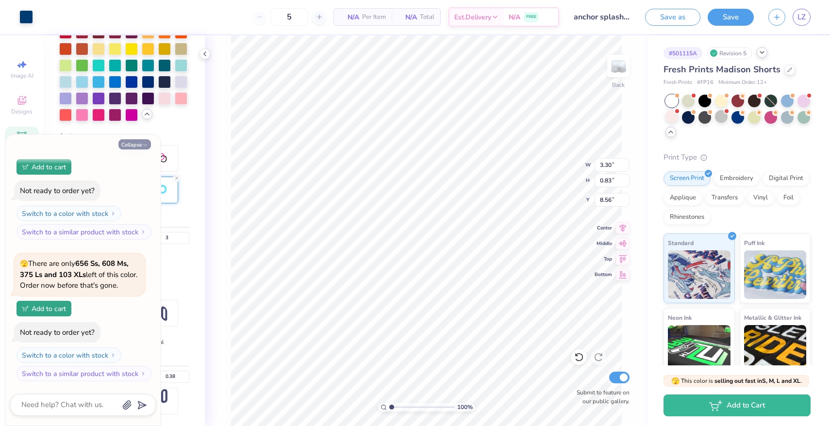
click at [131, 143] on button "Collapse" at bounding box center [134, 144] width 33 height 10
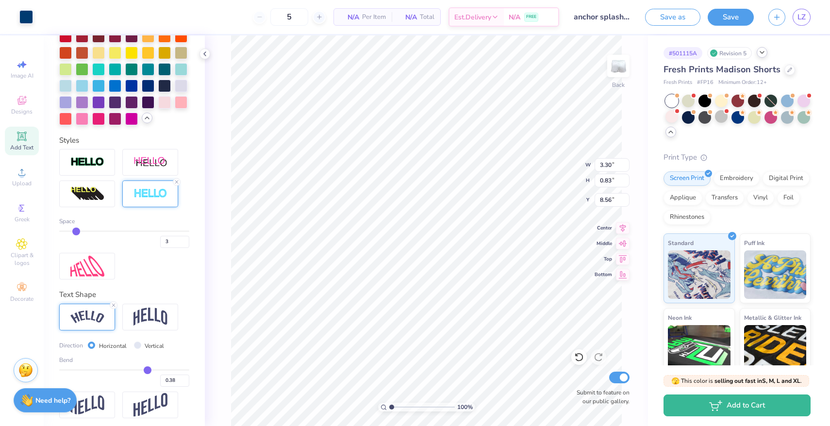
scroll to position [351, 0]
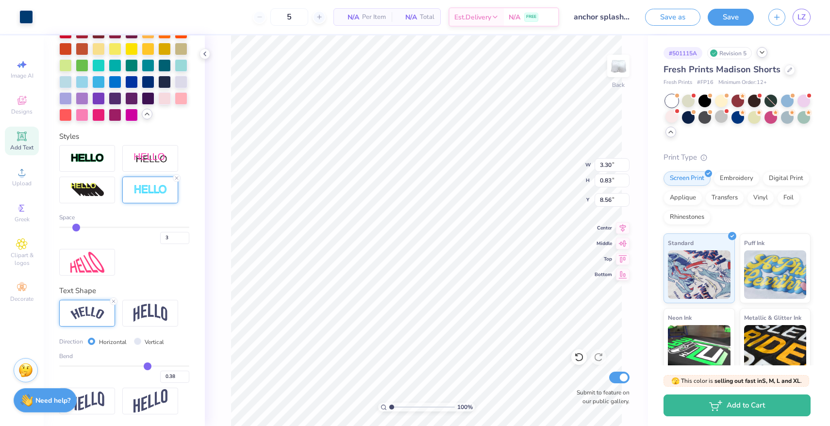
click at [76, 227] on input "range" at bounding box center [124, 227] width 130 height 1
click at [578, 359] on icon at bounding box center [579, 357] width 10 height 10
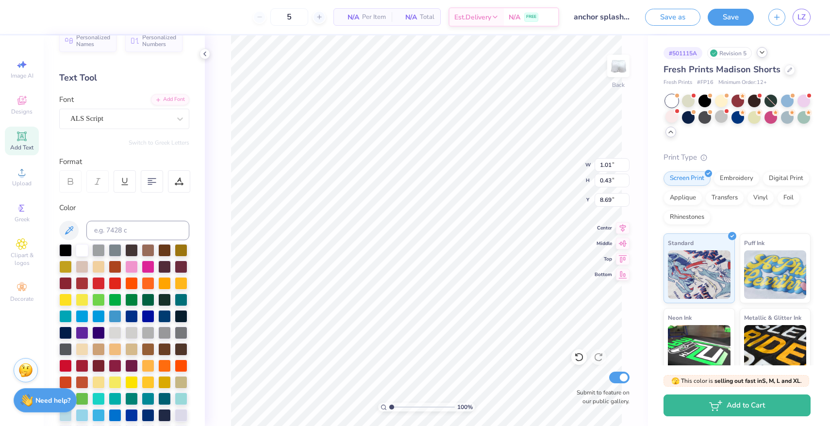
scroll to position [8, 0]
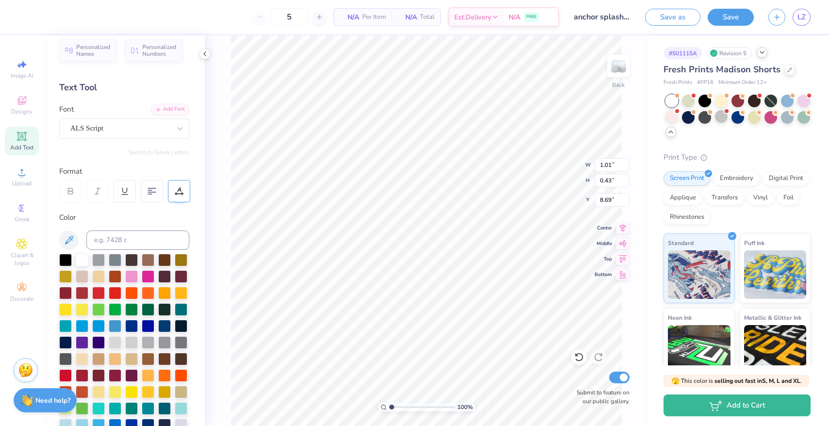
click at [179, 188] on icon at bounding box center [179, 189] width 4 height 5
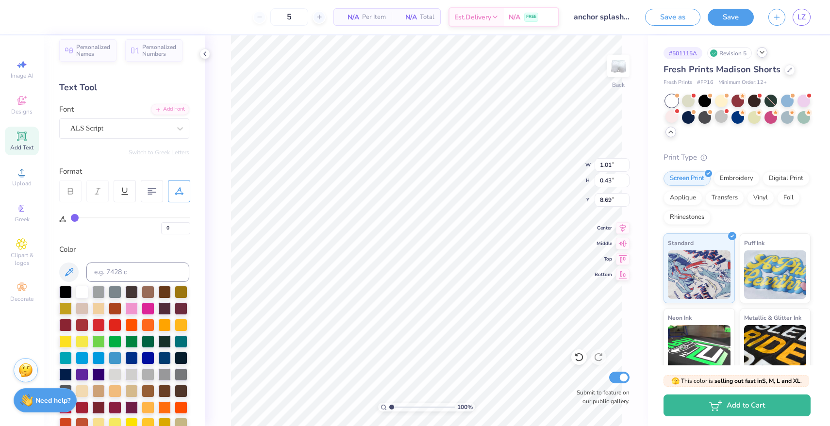
drag, startPoint x: 75, startPoint y: 217, endPoint x: 65, endPoint y: 219, distance: 10.4
click at [71, 218] on input "range" at bounding box center [130, 217] width 119 height 1
click at [204, 56] on icon at bounding box center [205, 54] width 8 height 8
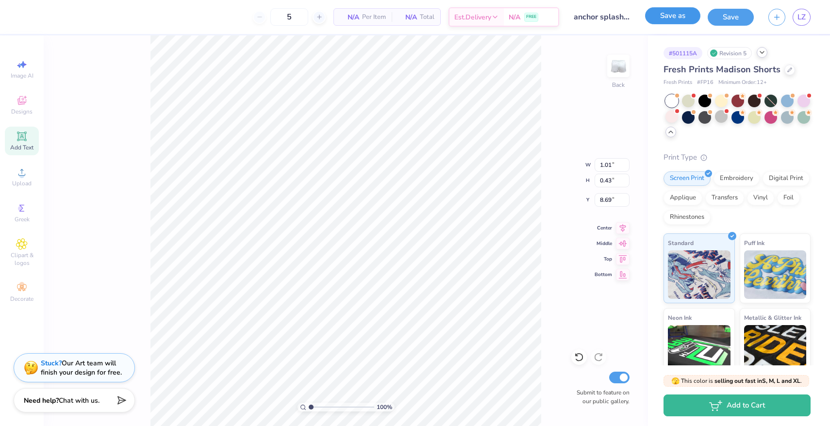
click at [682, 21] on button "Save as" at bounding box center [672, 15] width 55 height 17
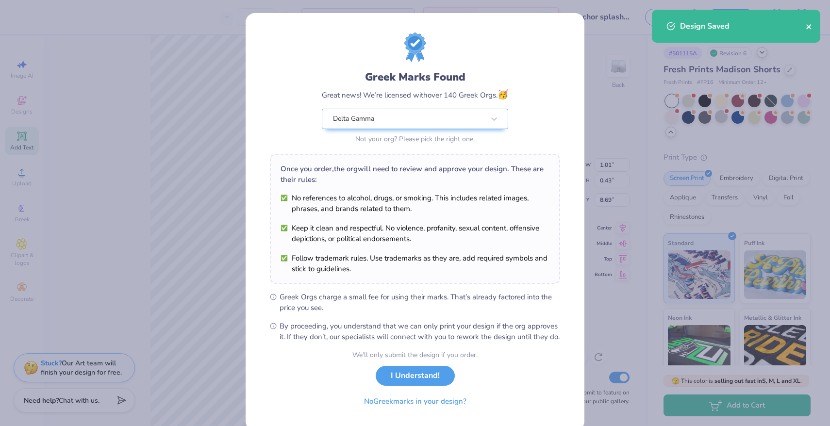
click at [808, 29] on icon "close" at bounding box center [808, 27] width 7 height 8
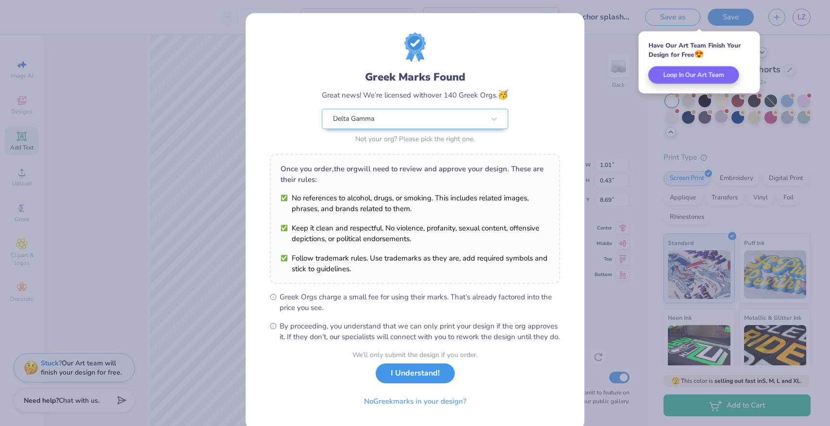
click at [415, 383] on button "I Understand!" at bounding box center [415, 373] width 79 height 20
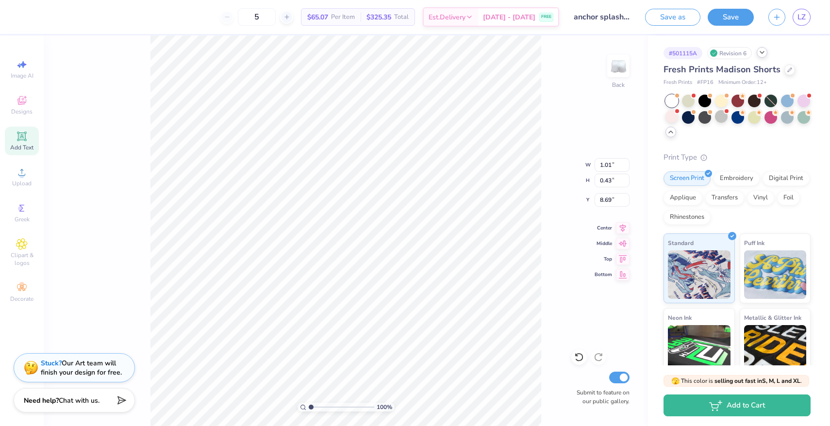
drag, startPoint x: 270, startPoint y: 17, endPoint x: 239, endPoint y: 16, distance: 31.1
click at [239, 16] on div "5" at bounding box center [256, 16] width 73 height 17
click at [802, 18] on span "LZ" at bounding box center [801, 17] width 8 height 11
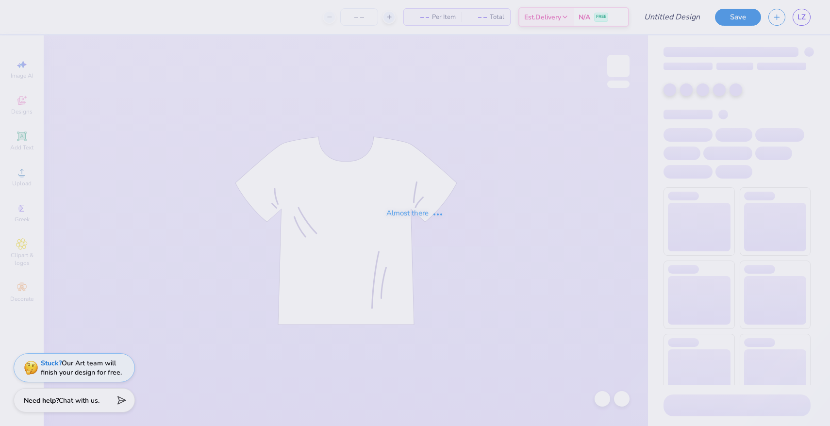
type input "anchor splash design abby's pick #1"
type input "70"
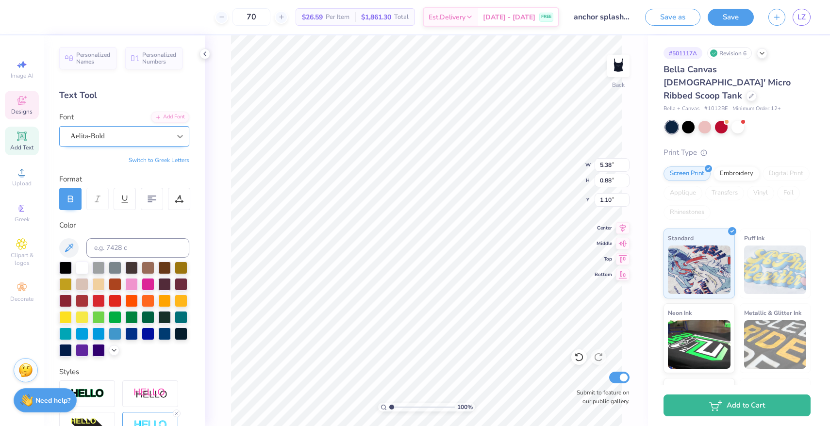
click at [179, 137] on icon at bounding box center [180, 136] width 10 height 10
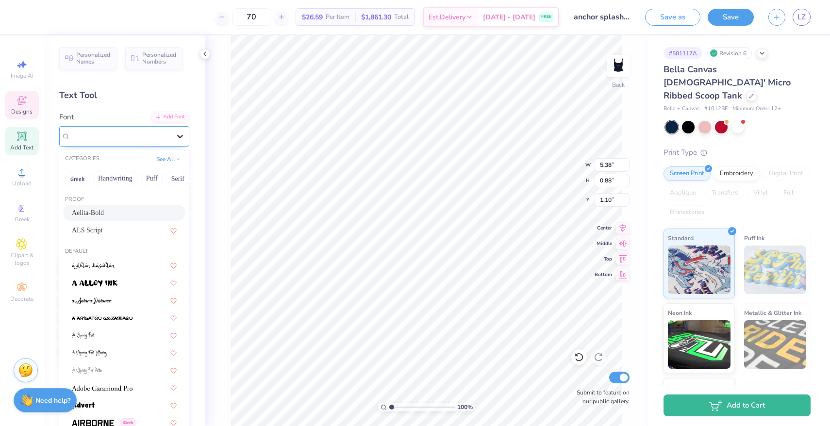
click at [179, 137] on icon at bounding box center [180, 136] width 10 height 10
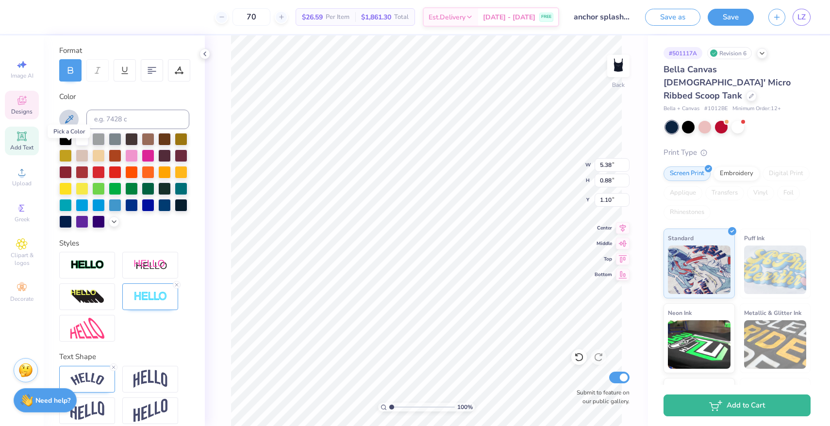
scroll to position [138, 0]
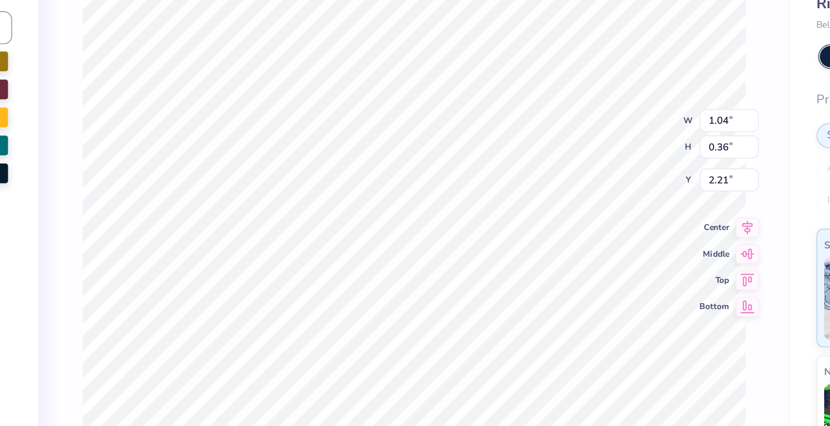
type input "2.22"
type input "1.12"
type input "2.22"
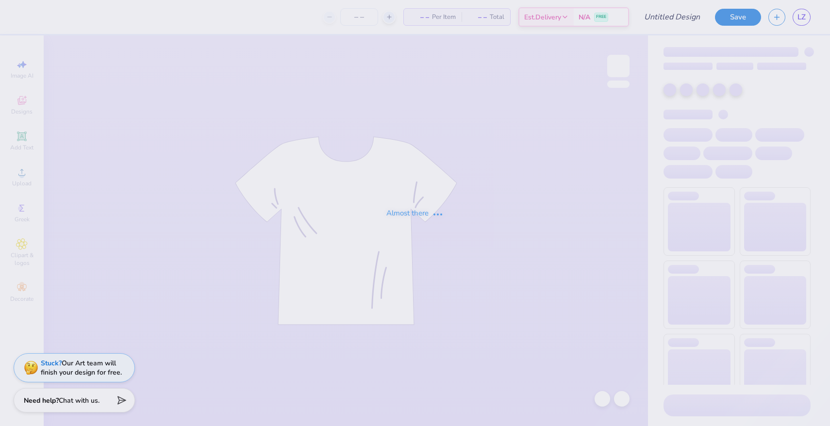
type input "anchor splash shorts"
type input "5"
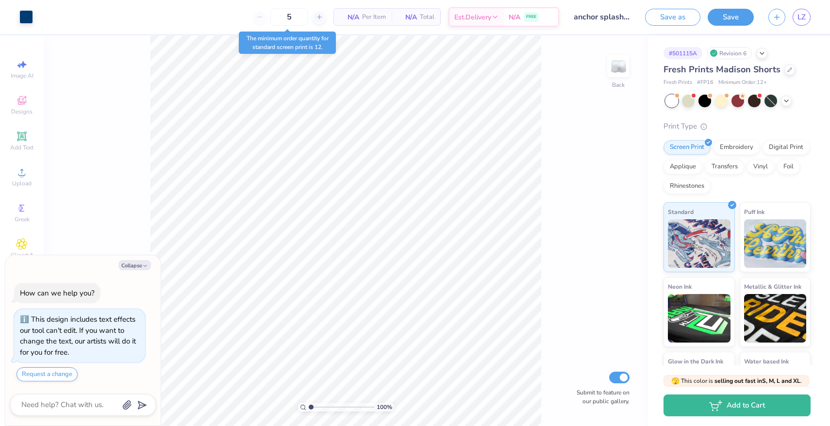
scroll to position [21, 0]
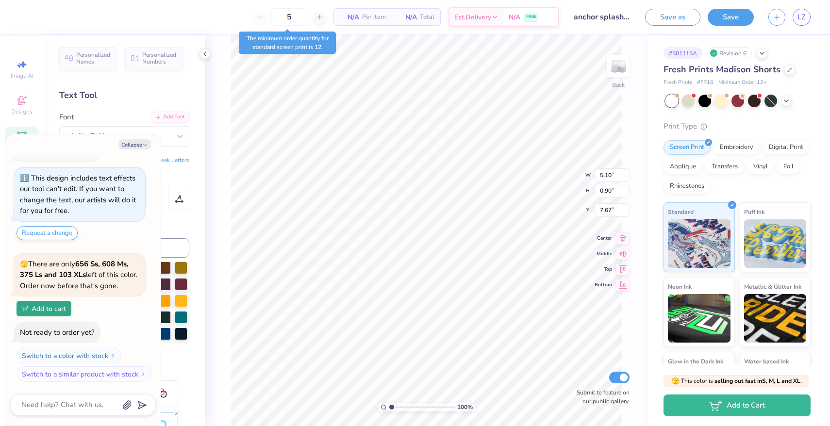
type textarea "x"
type input "1.73"
type textarea "x"
type input "4.53"
type input "1.53"
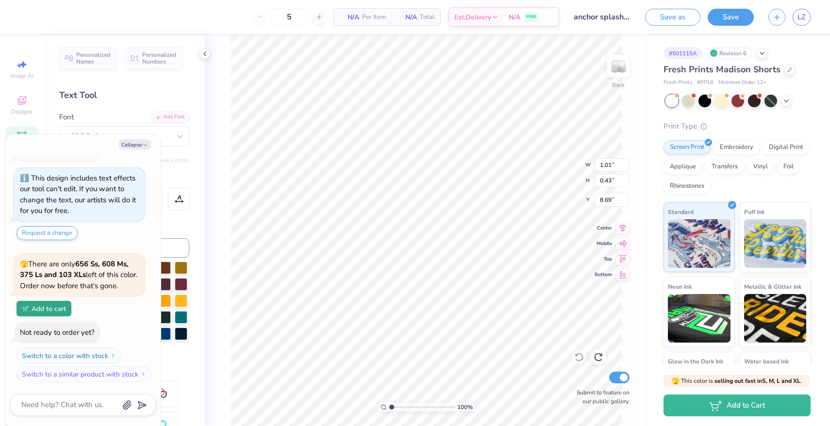
type textarea "x"
type input "1.84"
type input "0.83"
type input "8.56"
type textarea "x"
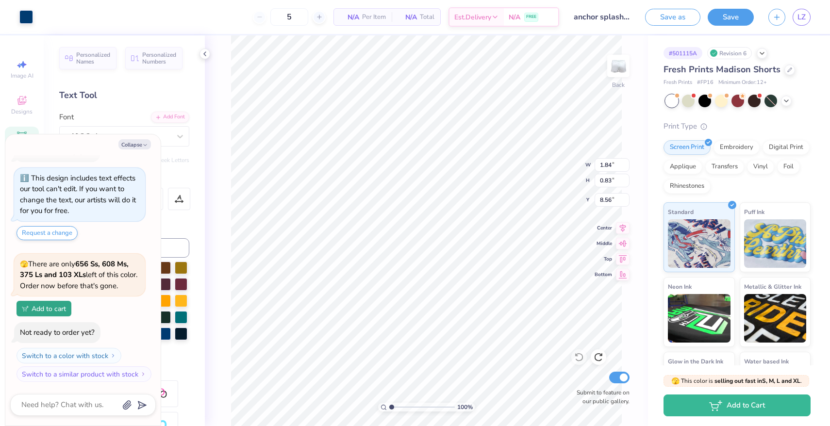
type input "4.49"
type input "1.52"
type input "7.87"
type textarea "x"
type input "7.88"
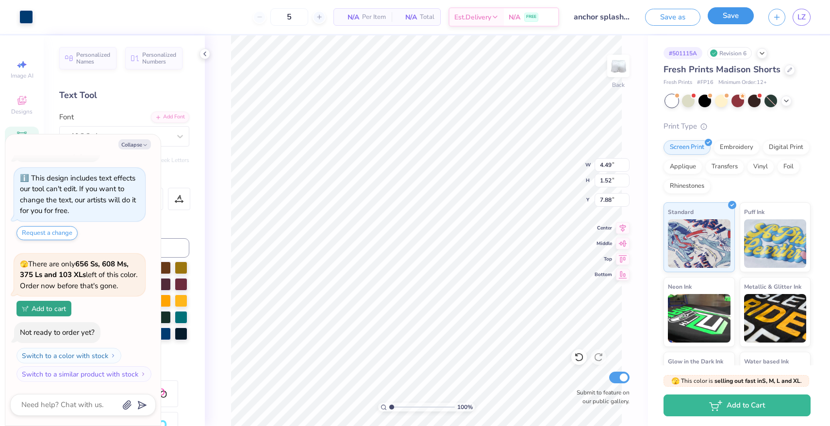
click at [737, 17] on button "Save" at bounding box center [730, 15] width 46 height 17
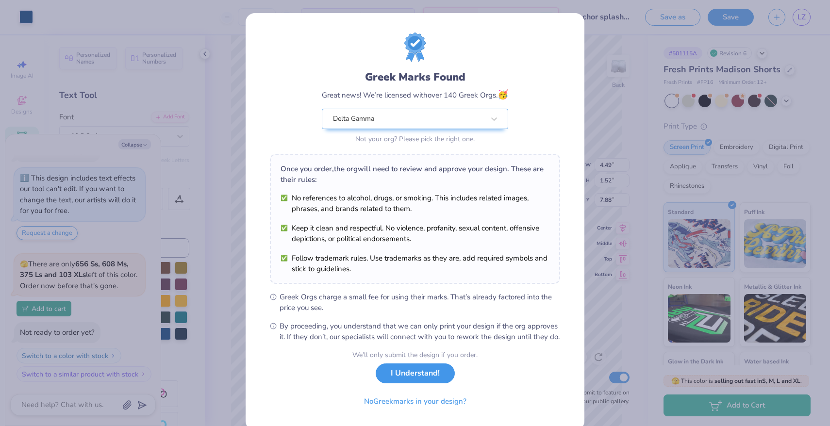
click at [424, 379] on button "I Understand!" at bounding box center [415, 373] width 79 height 20
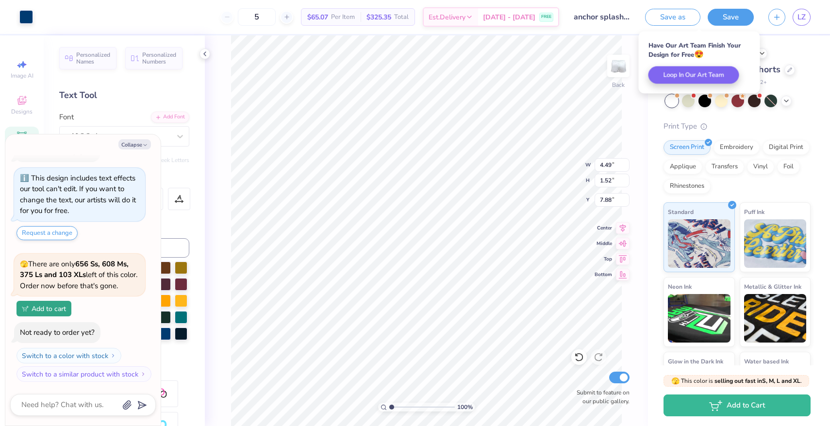
type textarea "x"
